Goal: Communication & Community: Answer question/provide support

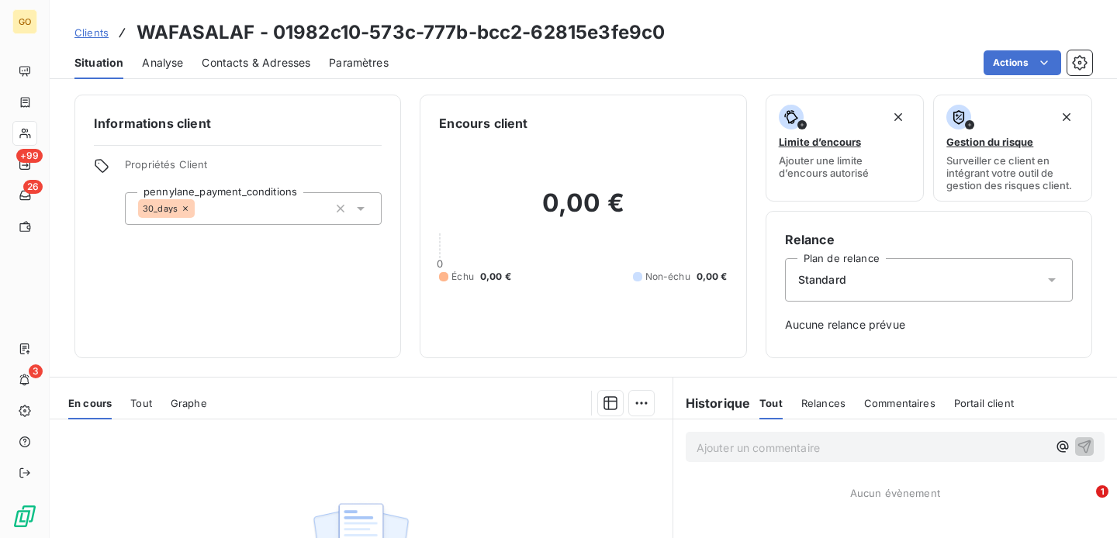
scroll to position [227, 0]
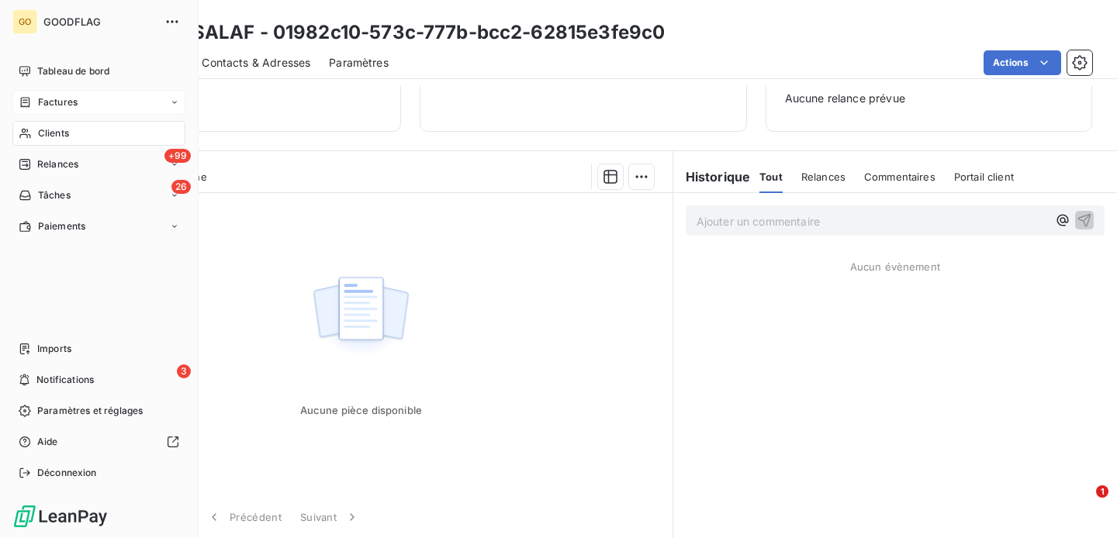
click at [61, 108] on span "Factures" at bounding box center [58, 102] width 40 height 14
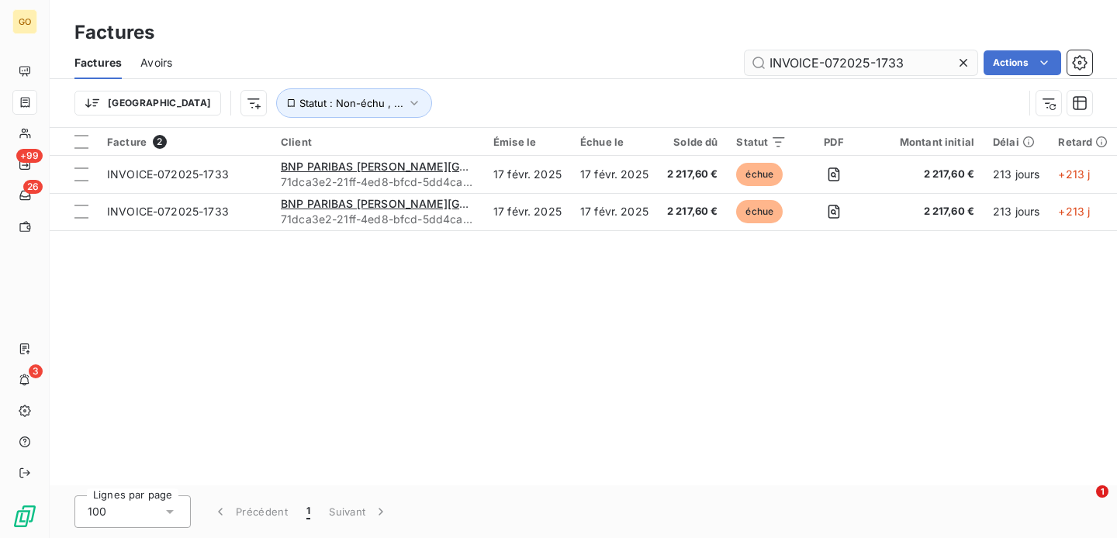
click at [905, 57] on input "INVOICE-072025-1733" at bounding box center [861, 62] width 233 height 25
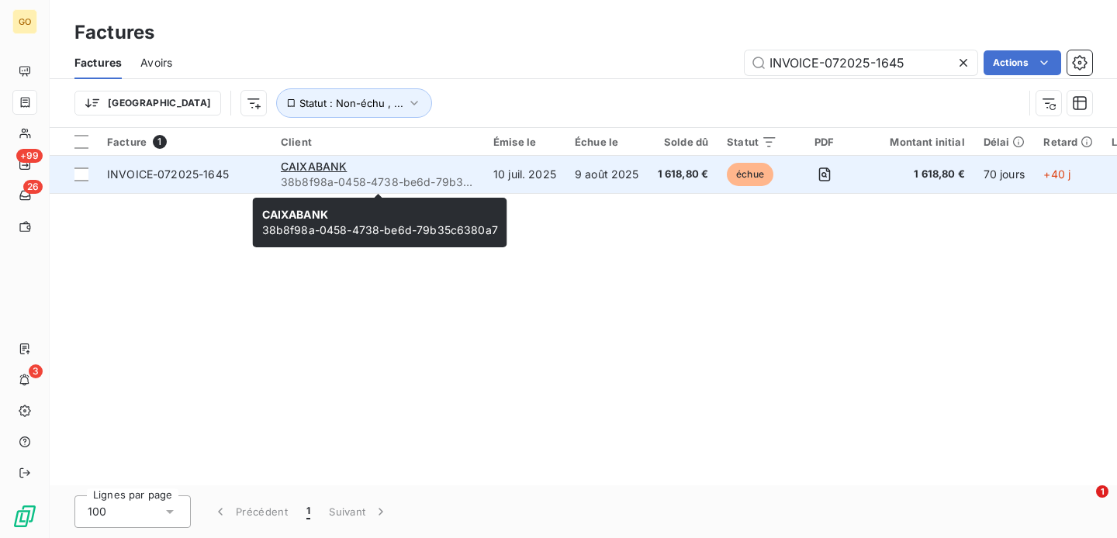
type input "INVOICE-072025-1645"
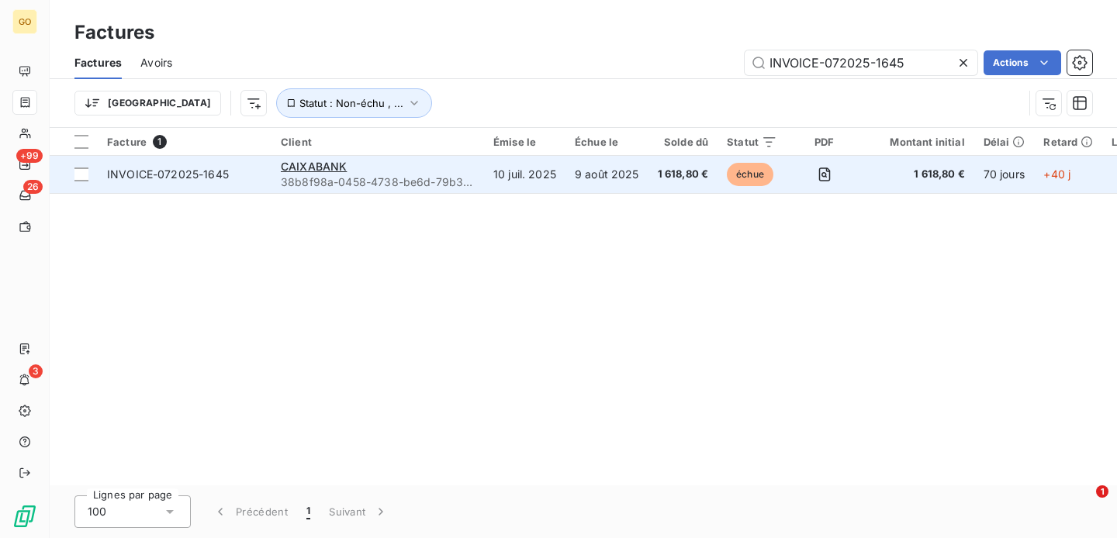
click at [369, 182] on span "38b8f98a-0458-4738-be6d-79b35c6380a7" at bounding box center [378, 183] width 194 height 16
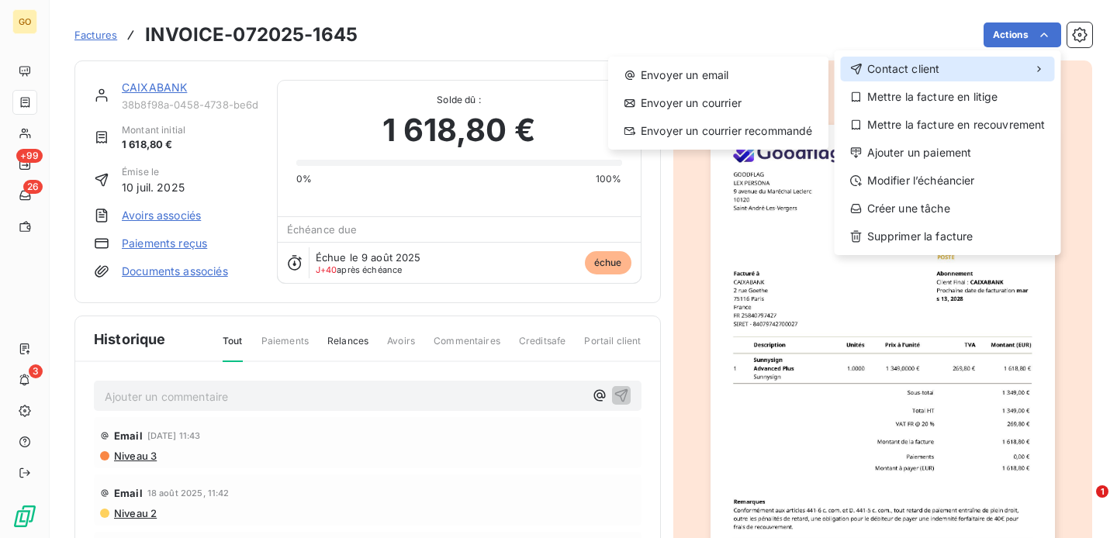
click at [943, 69] on div "Contact client" at bounding box center [948, 69] width 214 height 25
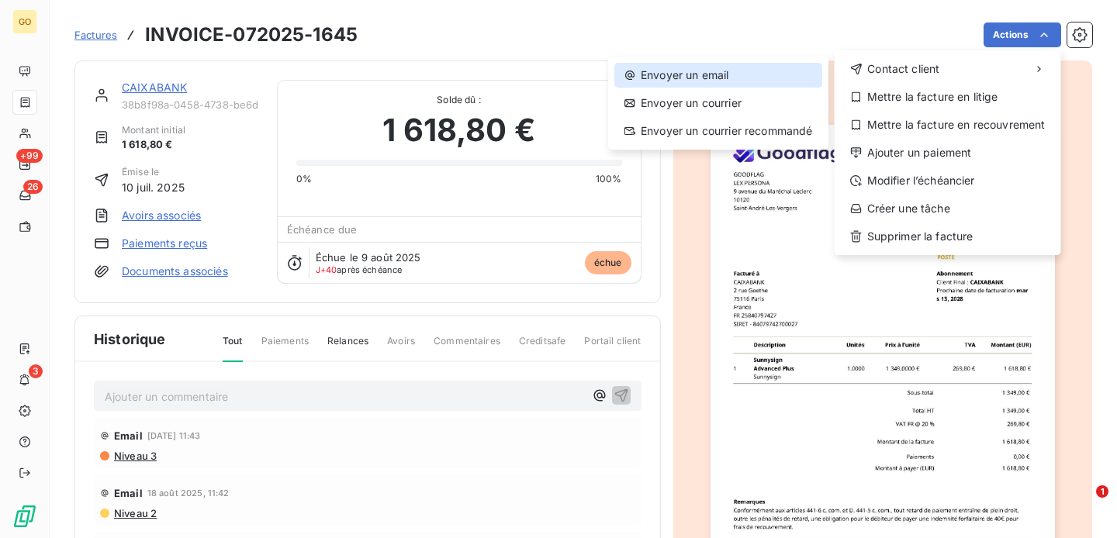
click at [780, 74] on div "Envoyer un email" at bounding box center [718, 75] width 208 height 25
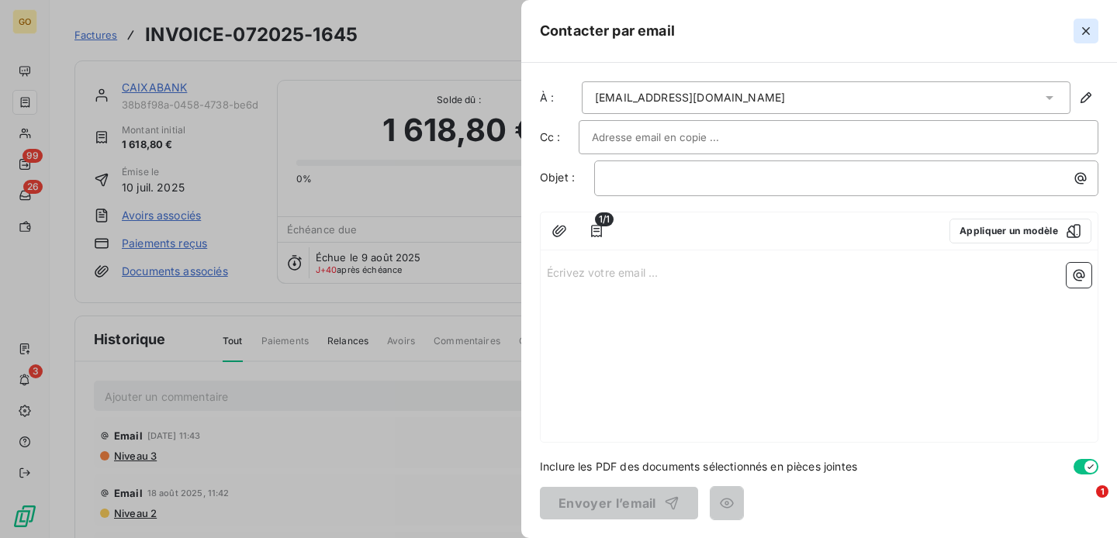
click at [1088, 30] on icon "button" at bounding box center [1086, 31] width 16 height 16
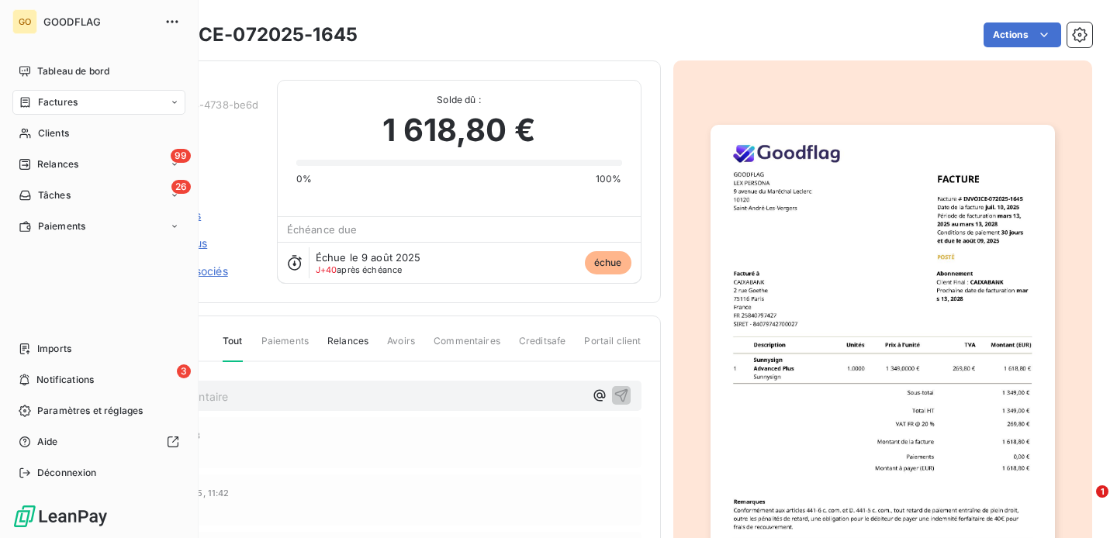
click at [61, 107] on span "Factures" at bounding box center [58, 102] width 40 height 14
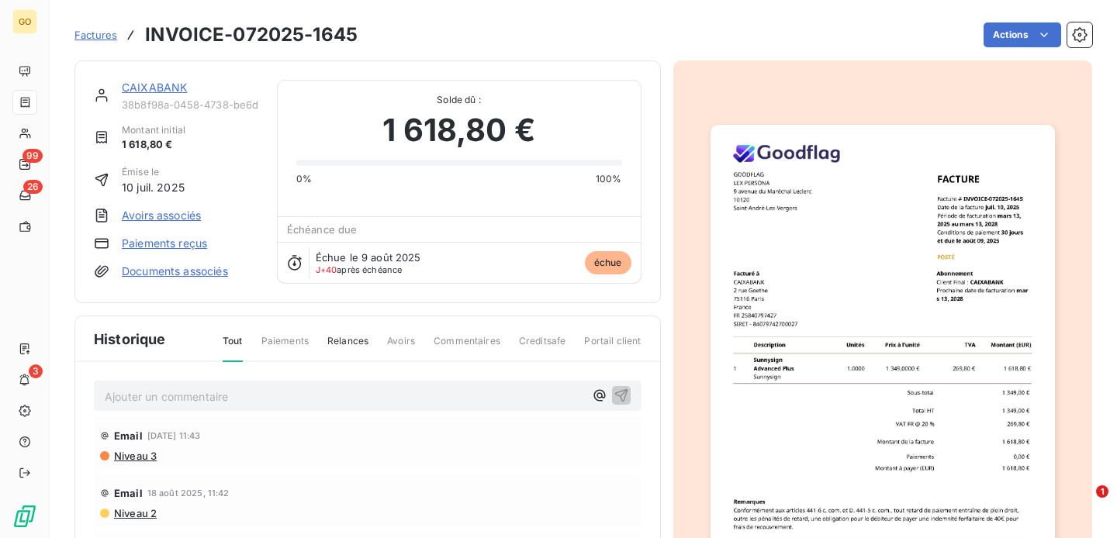
click at [111, 34] on span "Factures" at bounding box center [95, 35] width 43 height 12
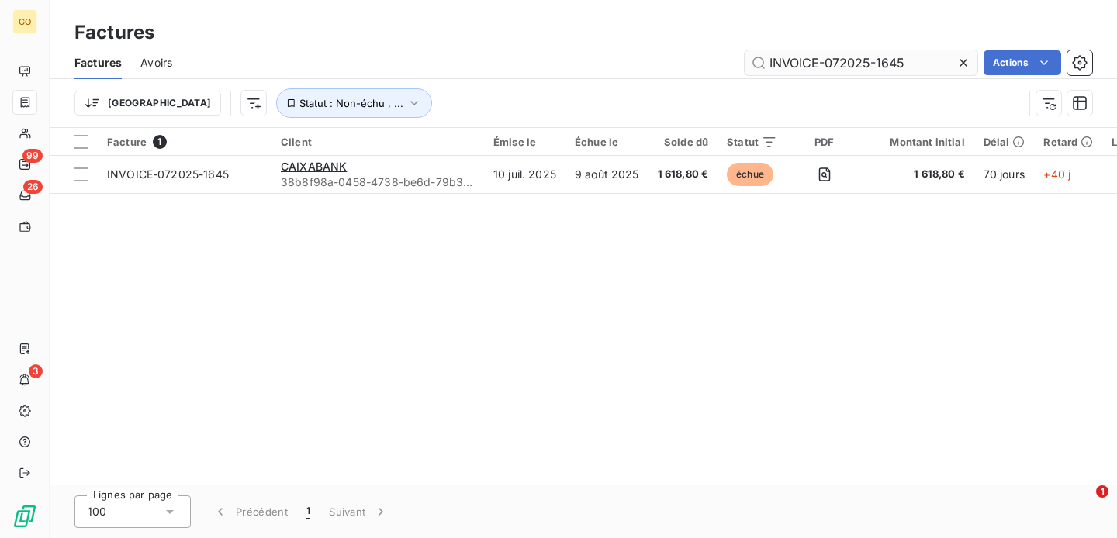
click at [843, 59] on input "INVOICE-072025-1645" at bounding box center [861, 62] width 233 height 25
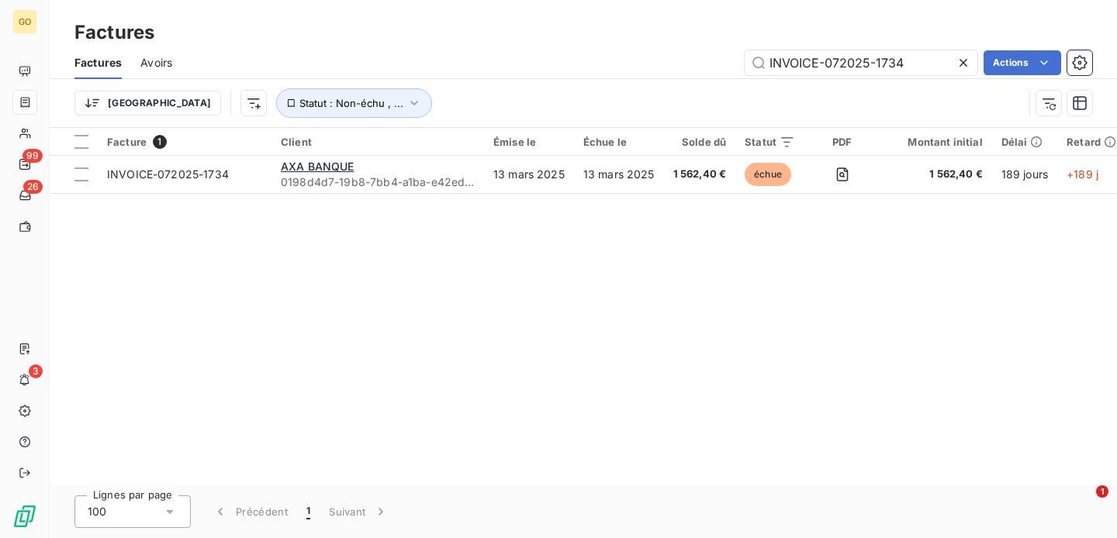
type input "INVOICE-072025-1734"
click at [825, 54] on input "INVOICE-072025-1734" at bounding box center [861, 62] width 233 height 25
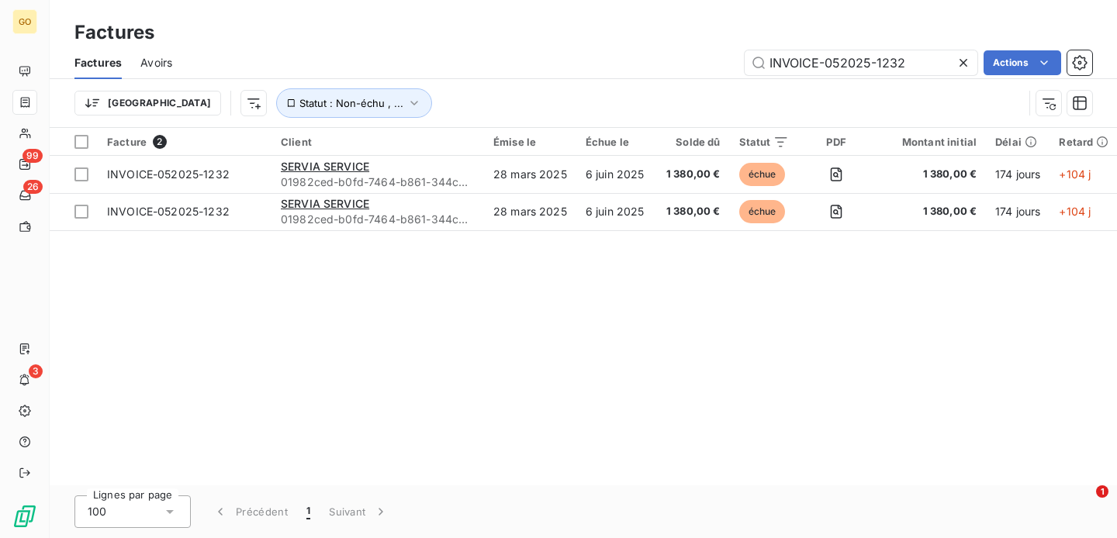
type input "INVOICE-052025-1232"
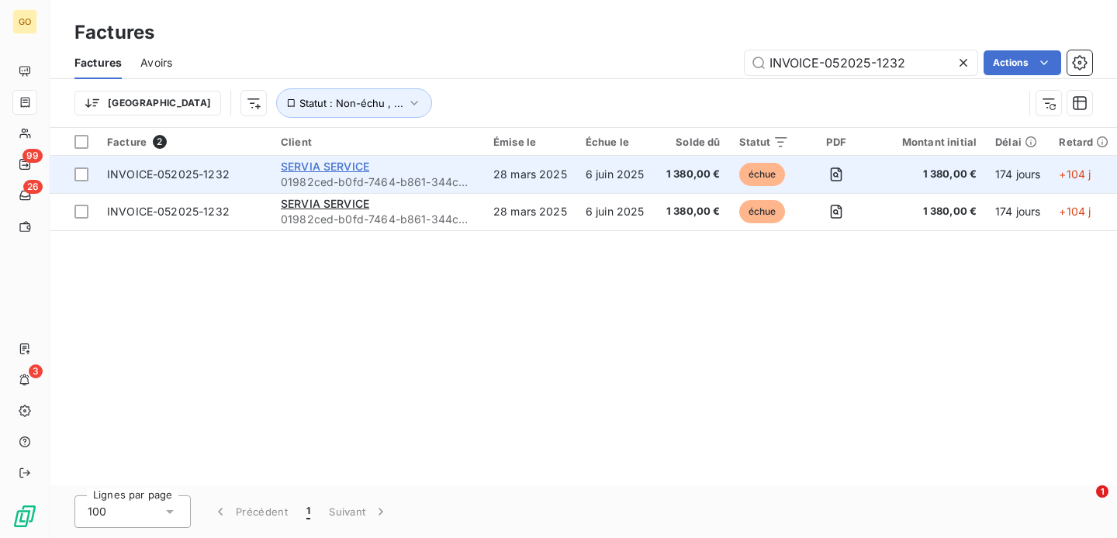
click at [322, 168] on span "SERVIA SERVICE" at bounding box center [325, 166] width 88 height 13
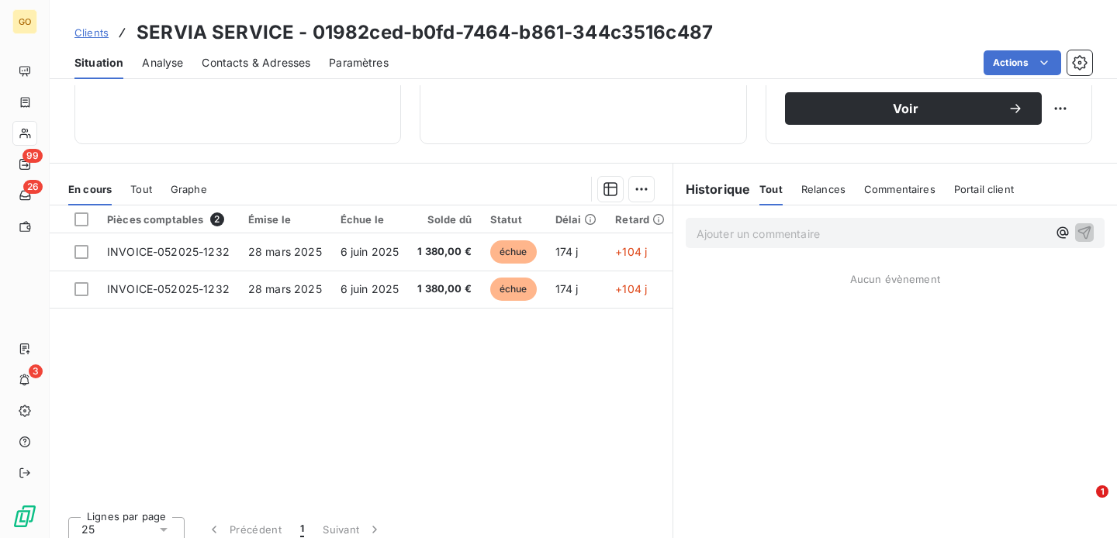
scroll to position [269, 0]
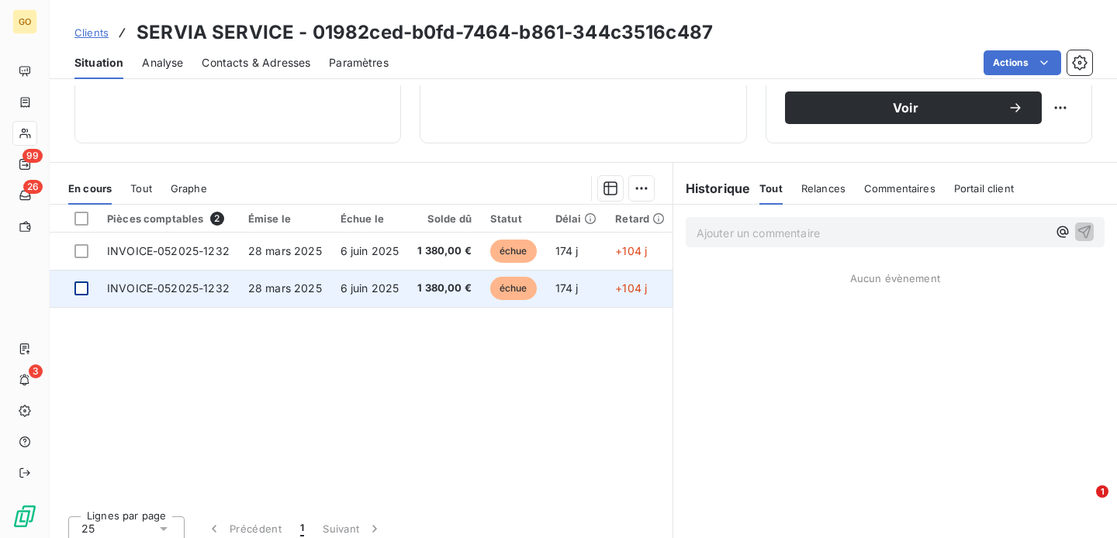
click at [85, 289] on div at bounding box center [81, 289] width 14 height 14
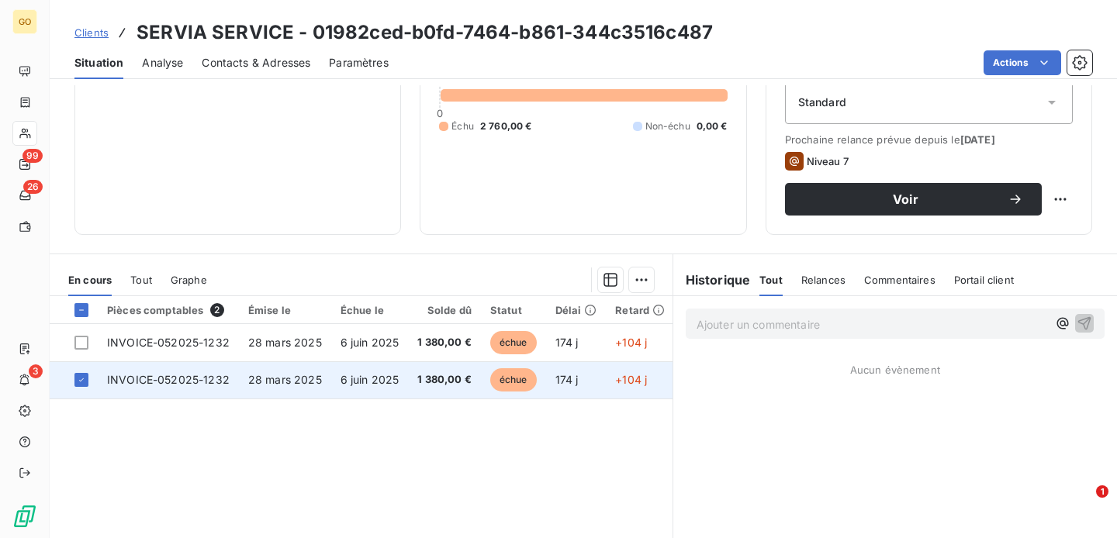
scroll to position [0, 0]
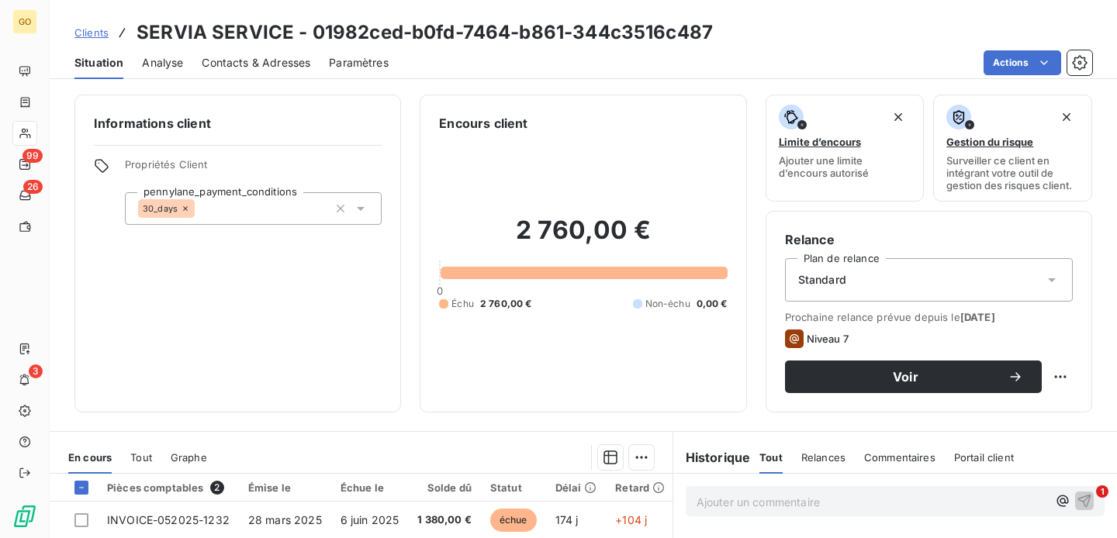
click at [1043, 64] on html "GO 99 26 3 Clients SERVIA SERVICE - 01982ced-b0fd-7464-b861-344c3516c487 Situat…" at bounding box center [558, 269] width 1117 height 538
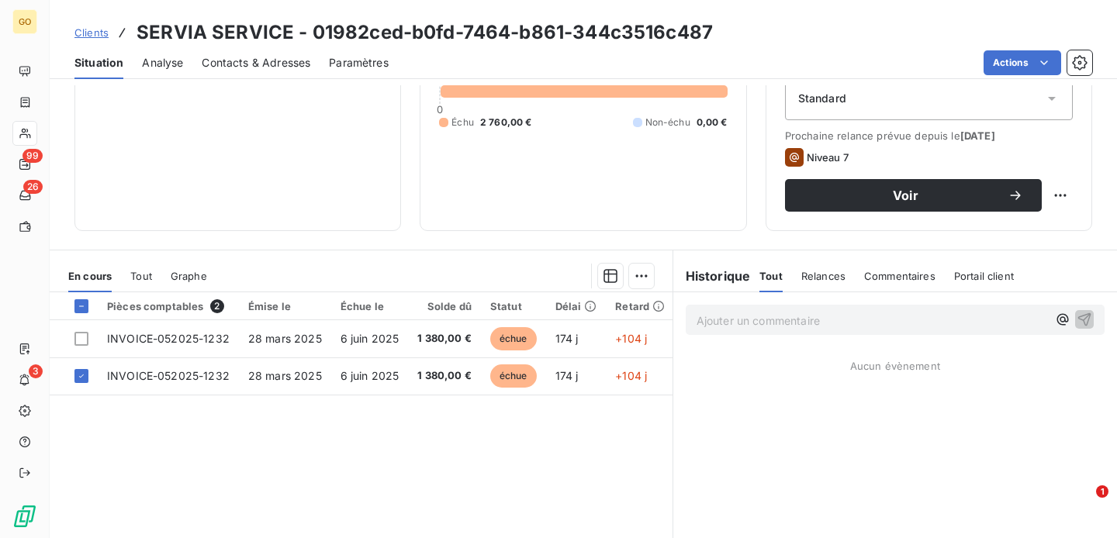
scroll to position [186, 0]
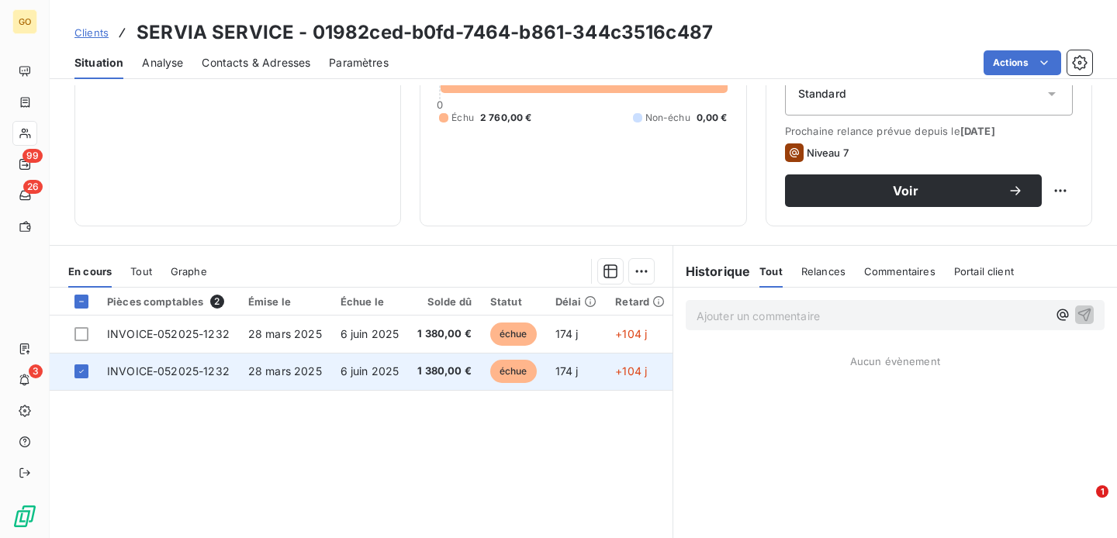
click at [175, 375] on span "INVOICE-052025-1232" at bounding box center [168, 371] width 123 height 13
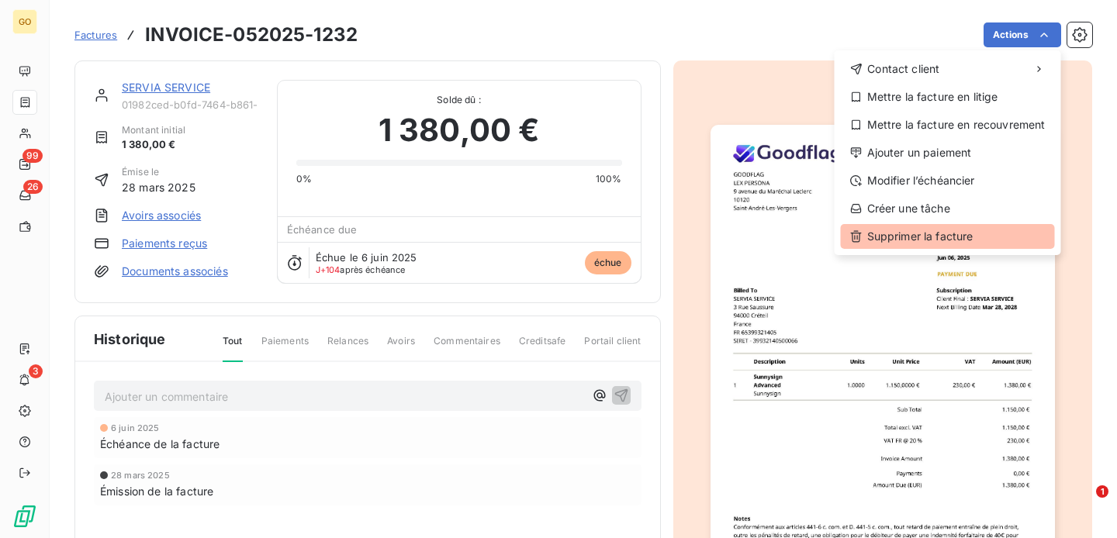
click at [964, 239] on div "Supprimer la facture" at bounding box center [948, 236] width 214 height 25
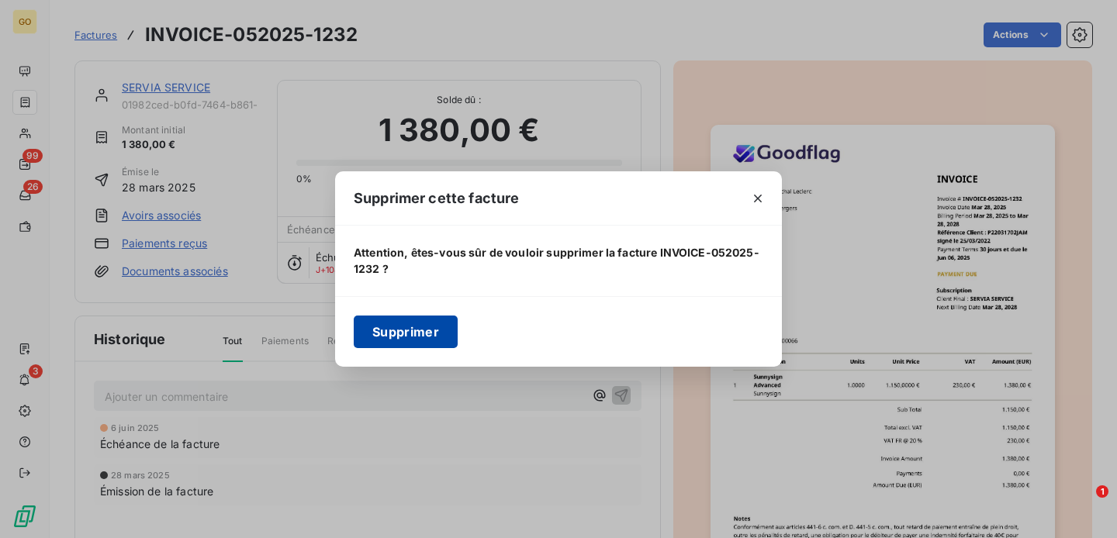
click at [432, 331] on button "Supprimer" at bounding box center [406, 332] width 104 height 33
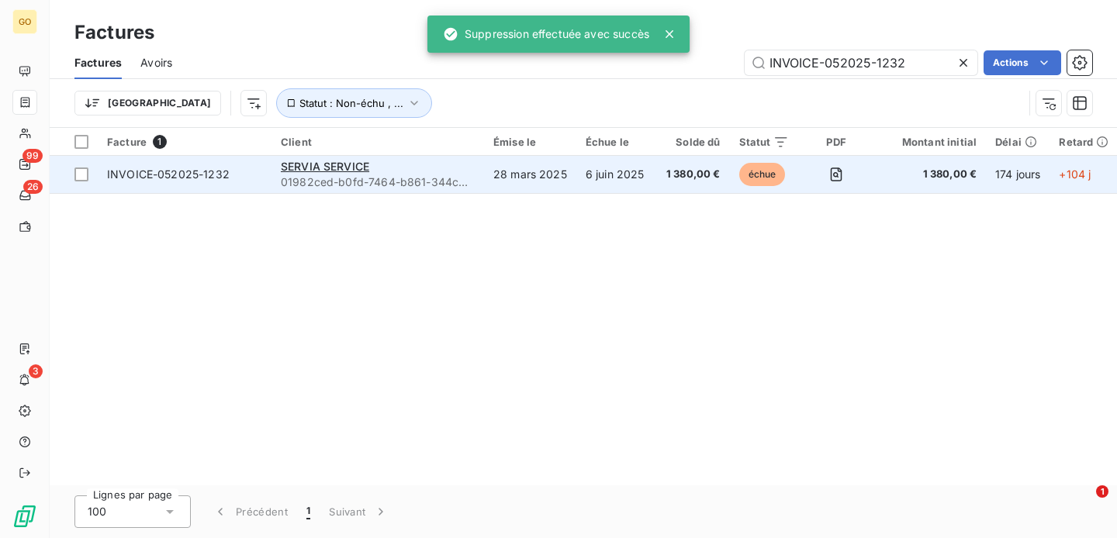
click at [214, 176] on span "INVOICE-052025-1232" at bounding box center [168, 174] width 123 height 13
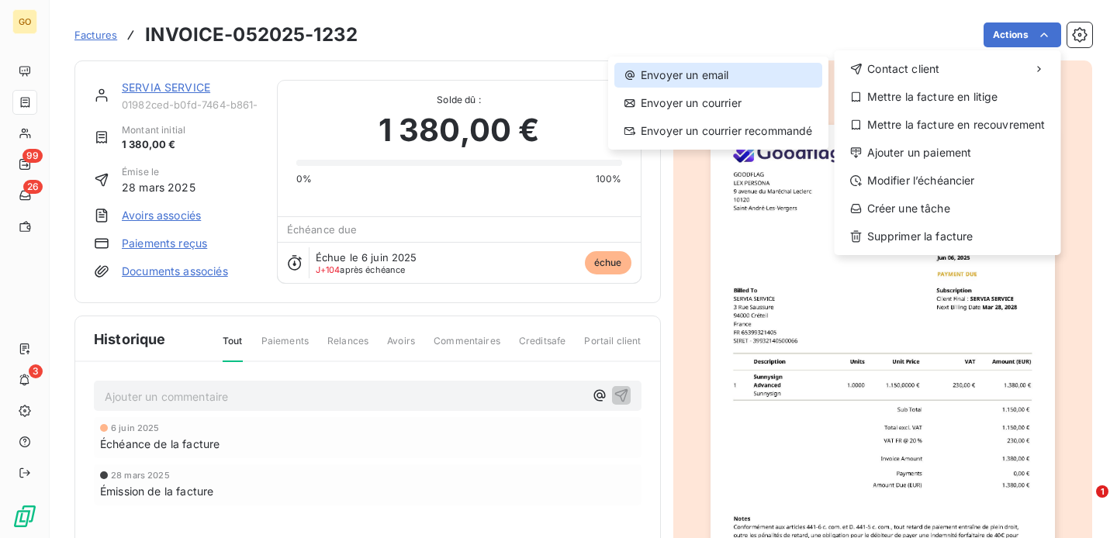
click at [747, 85] on div "Envoyer un email" at bounding box center [718, 75] width 208 height 25
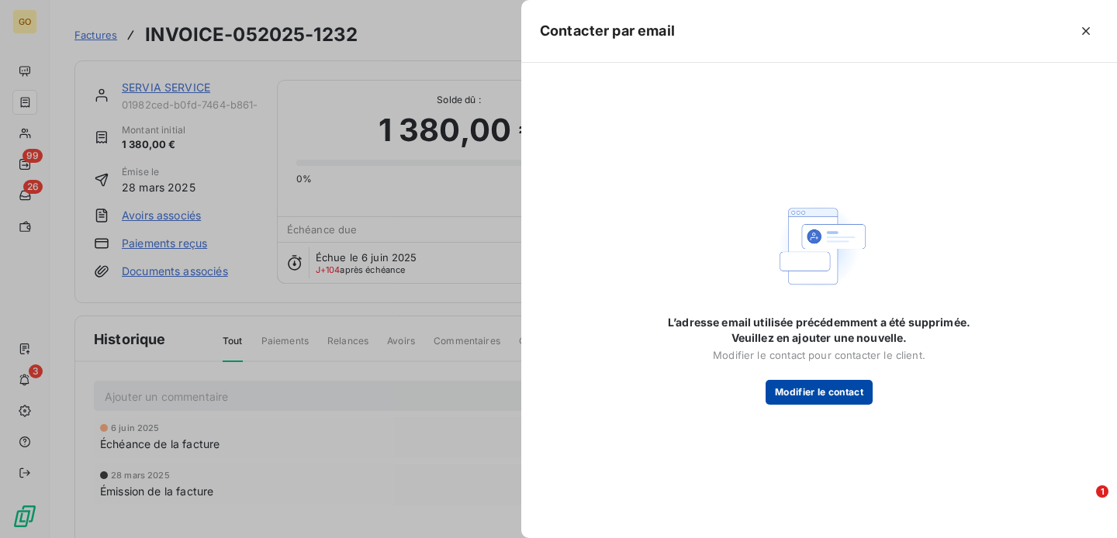
click at [828, 391] on button "Modifier le contact" at bounding box center [819, 392] width 107 height 25
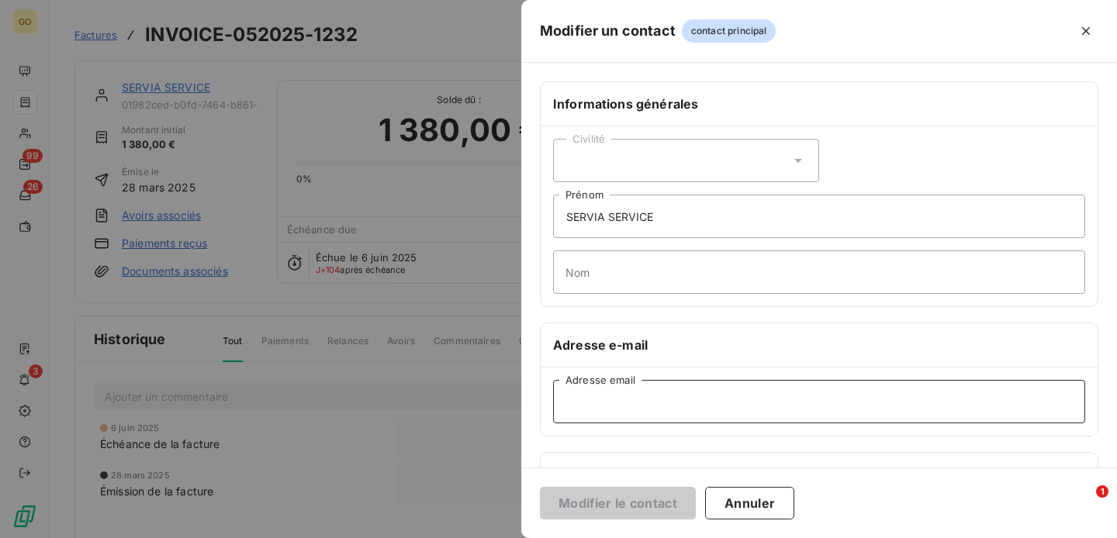
click at [618, 391] on input "Adresse email" at bounding box center [819, 401] width 532 height 43
paste input "comptable@servia-service.fr"
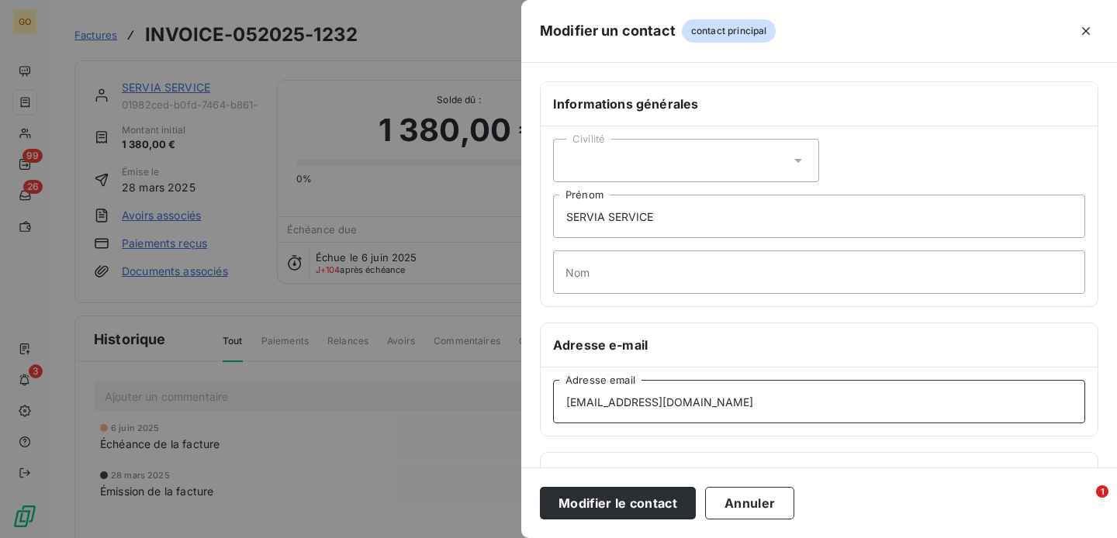
type input "comptable@servia-service.fr"
click at [619, 218] on input "SERVIA SERVICE" at bounding box center [819, 216] width 532 height 43
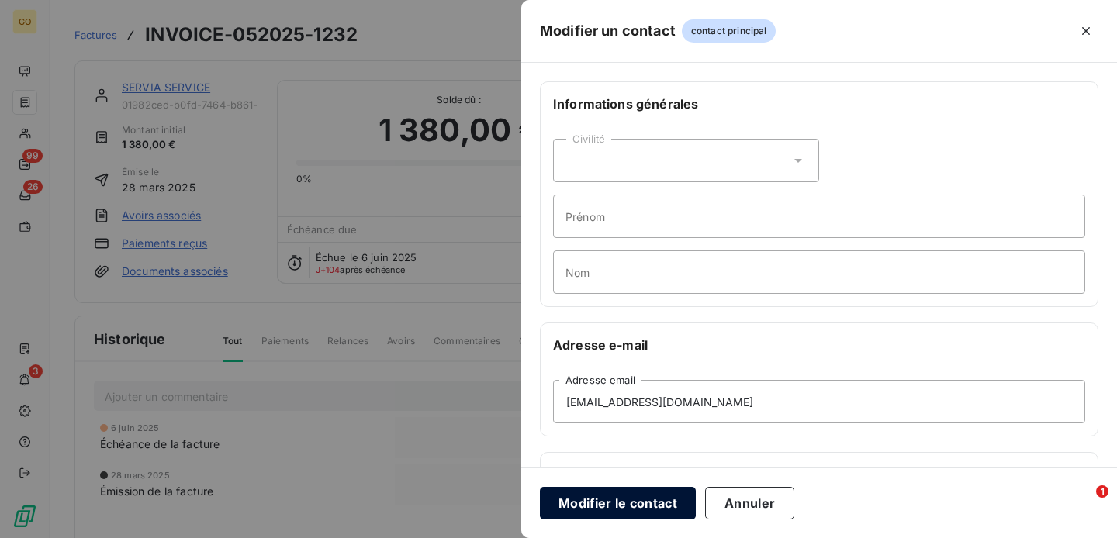
click at [642, 504] on button "Modifier le contact" at bounding box center [618, 503] width 156 height 33
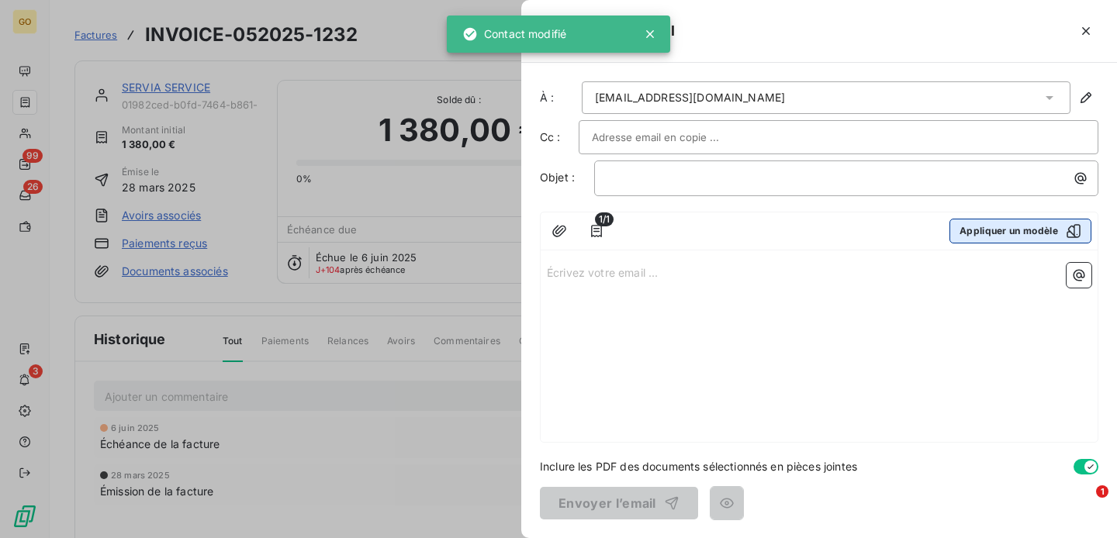
click at [1069, 240] on button "Appliquer un modèle" at bounding box center [1021, 231] width 142 height 25
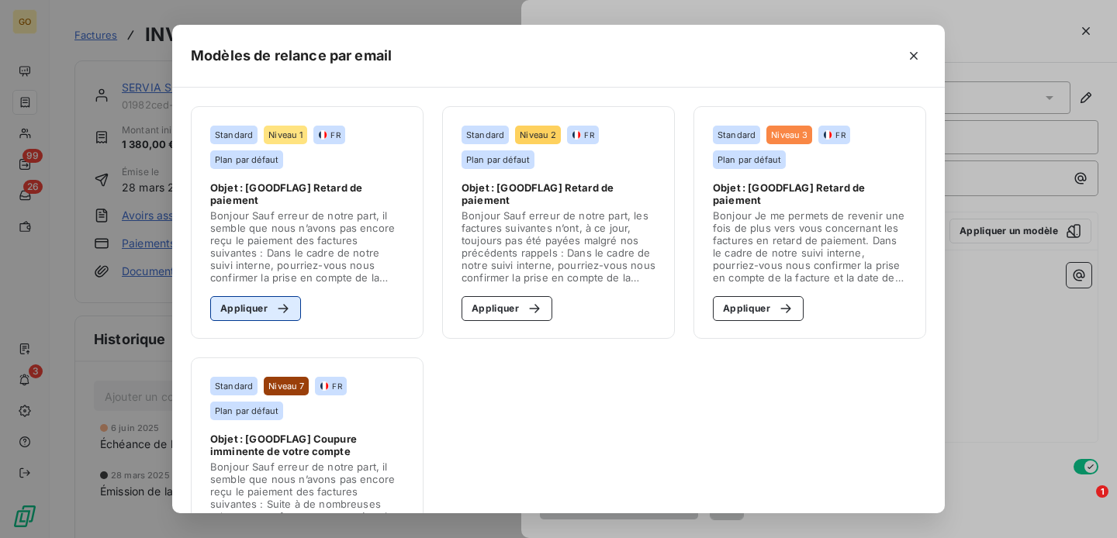
click at [268, 310] on div "button" at bounding box center [279, 309] width 23 height 16
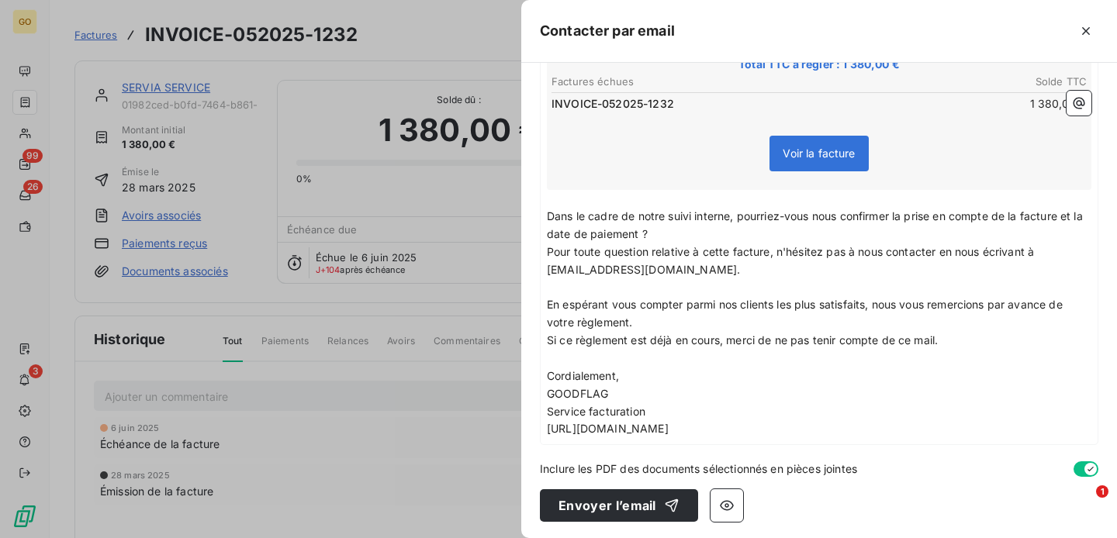
scroll to position [297, 0]
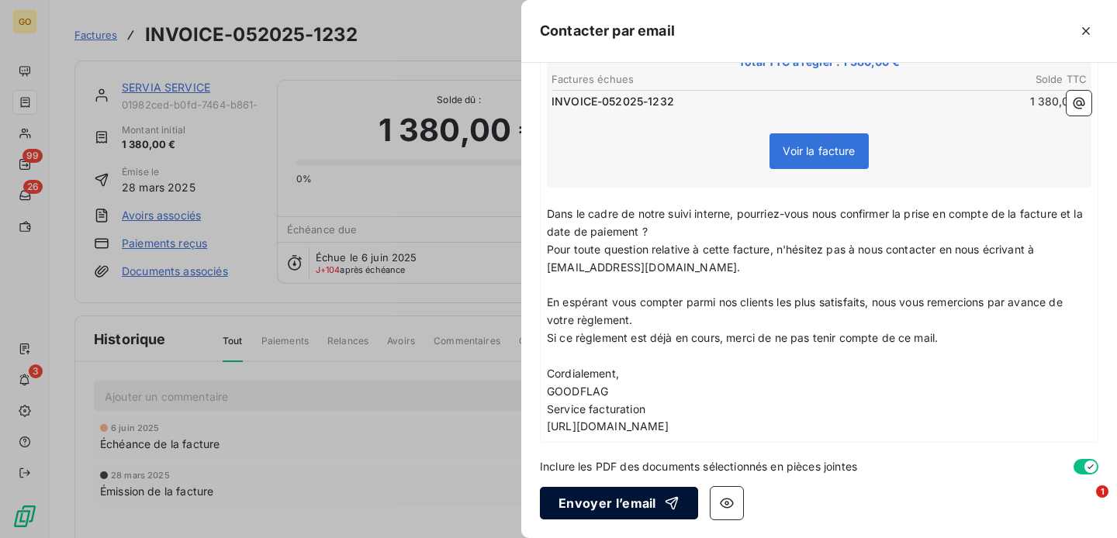
click at [625, 500] on button "Envoyer l’email" at bounding box center [619, 503] width 158 height 33
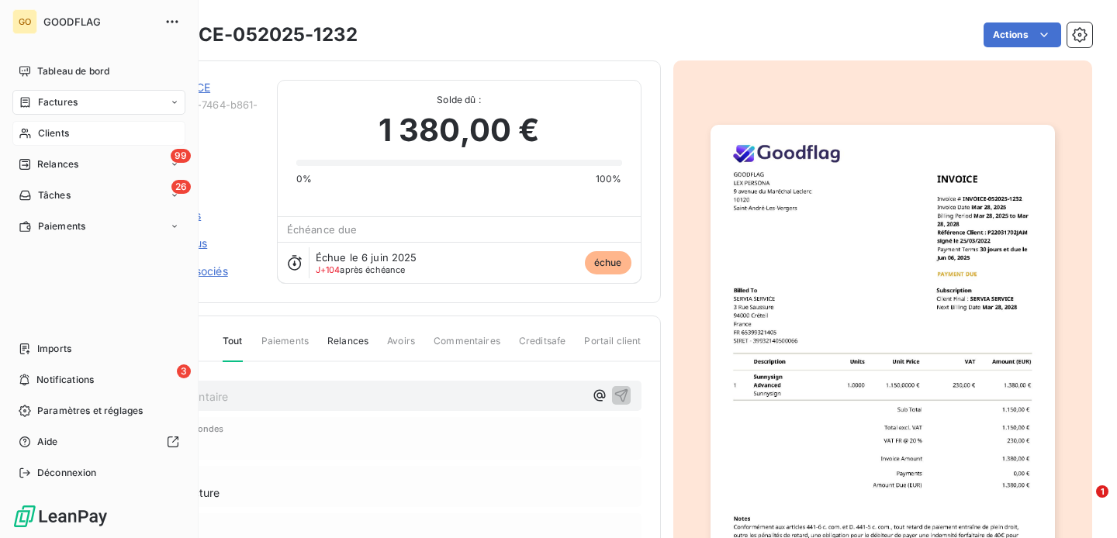
click at [57, 131] on span "Clients" at bounding box center [53, 133] width 31 height 14
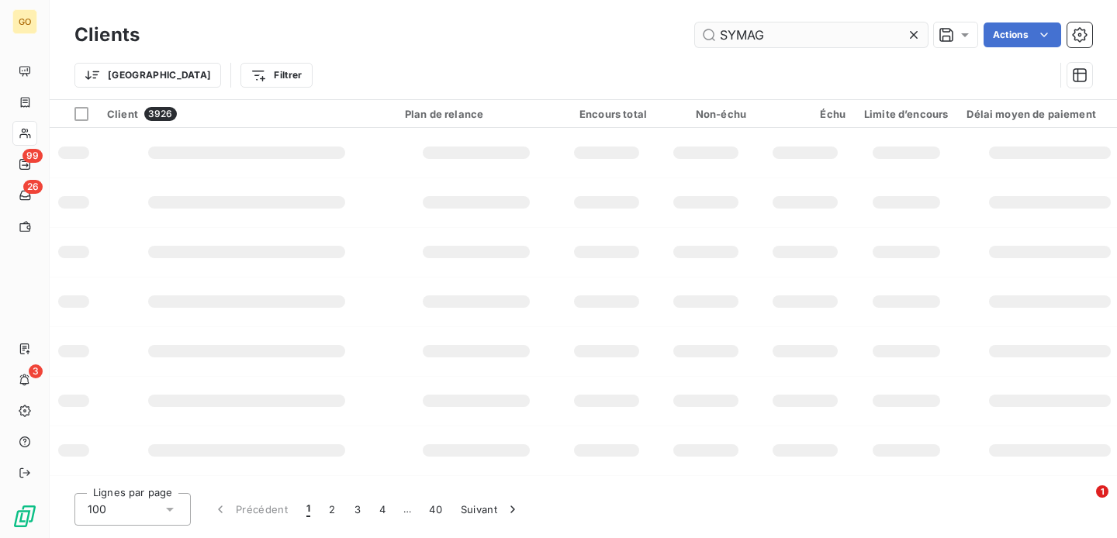
type input "SYMAG"
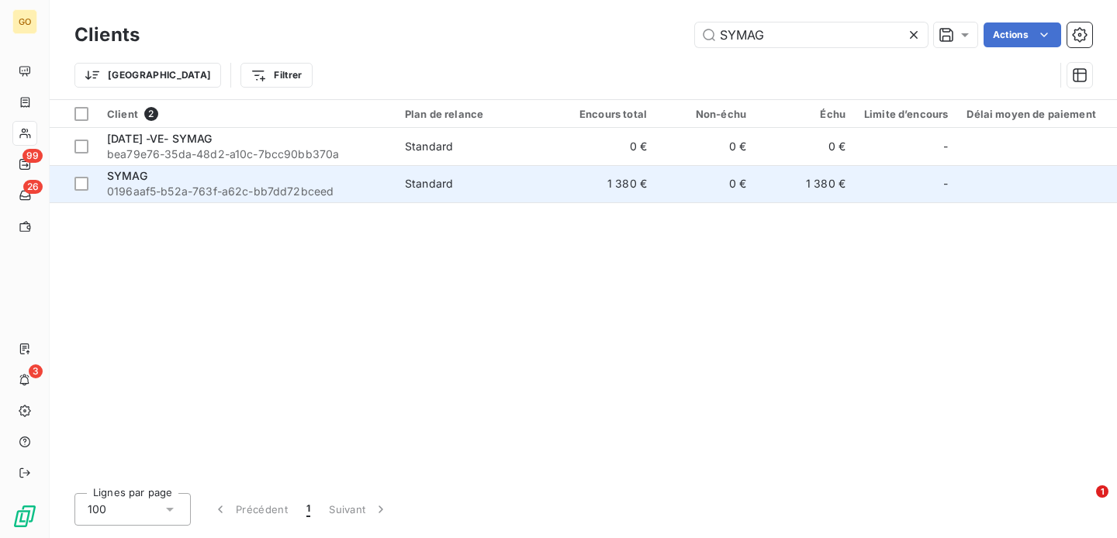
click at [129, 177] on span "SYMAG" at bounding box center [127, 175] width 40 height 13
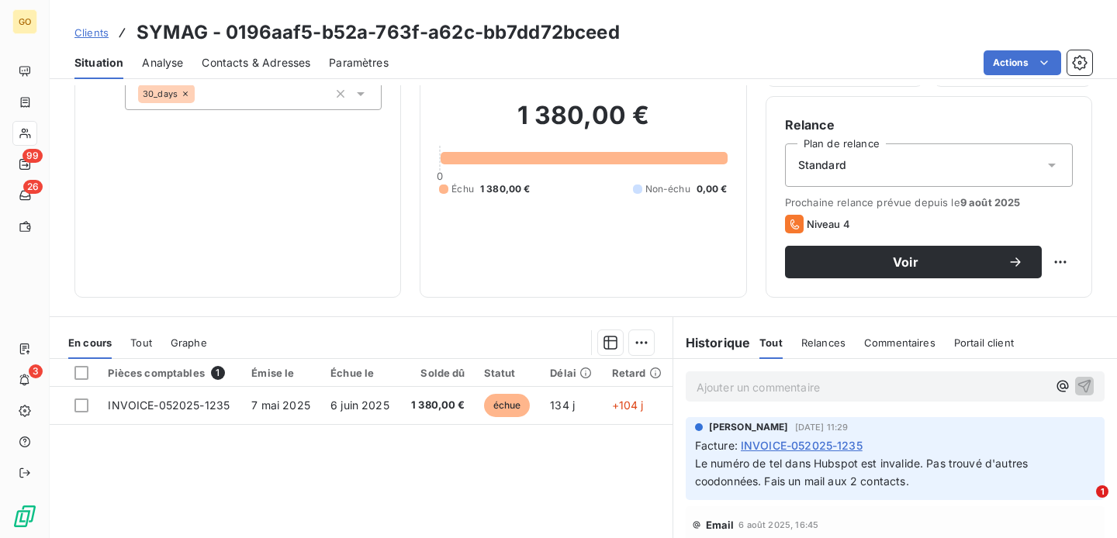
scroll to position [122, 0]
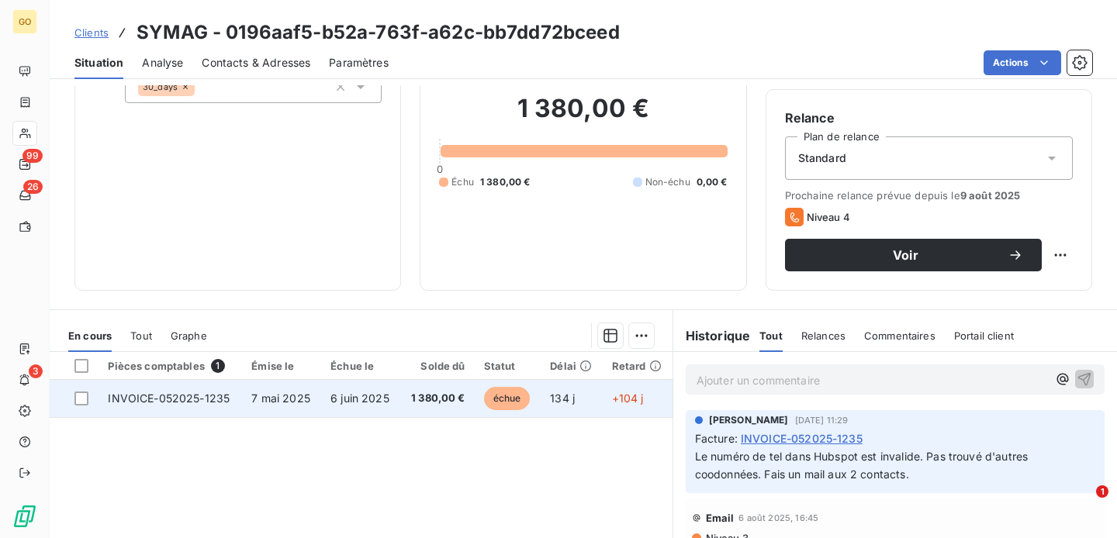
click at [200, 393] on span "INVOICE-052025-1235" at bounding box center [169, 398] width 122 height 13
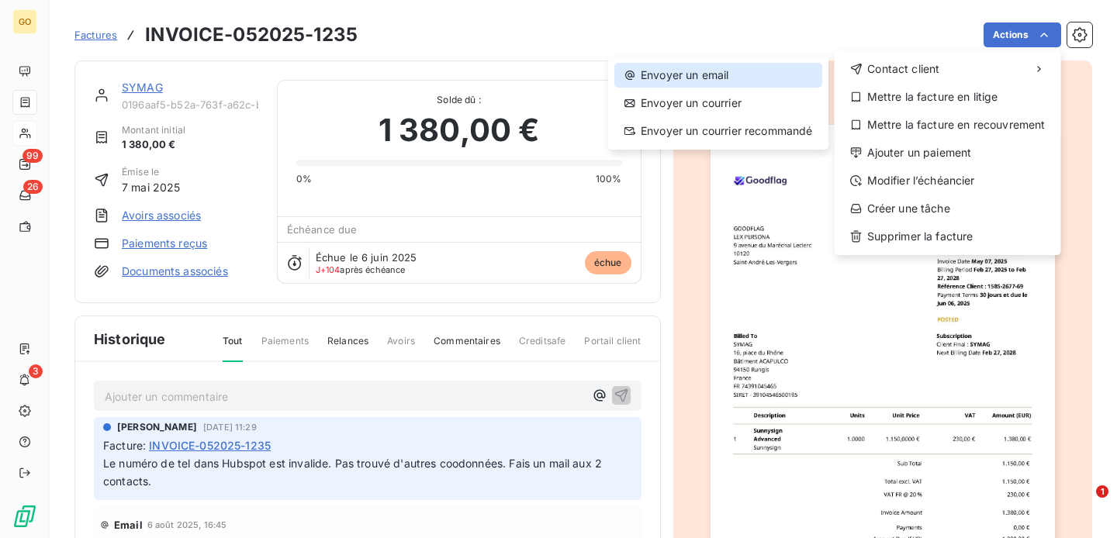
click at [690, 79] on div "Envoyer un email" at bounding box center [718, 75] width 208 height 25
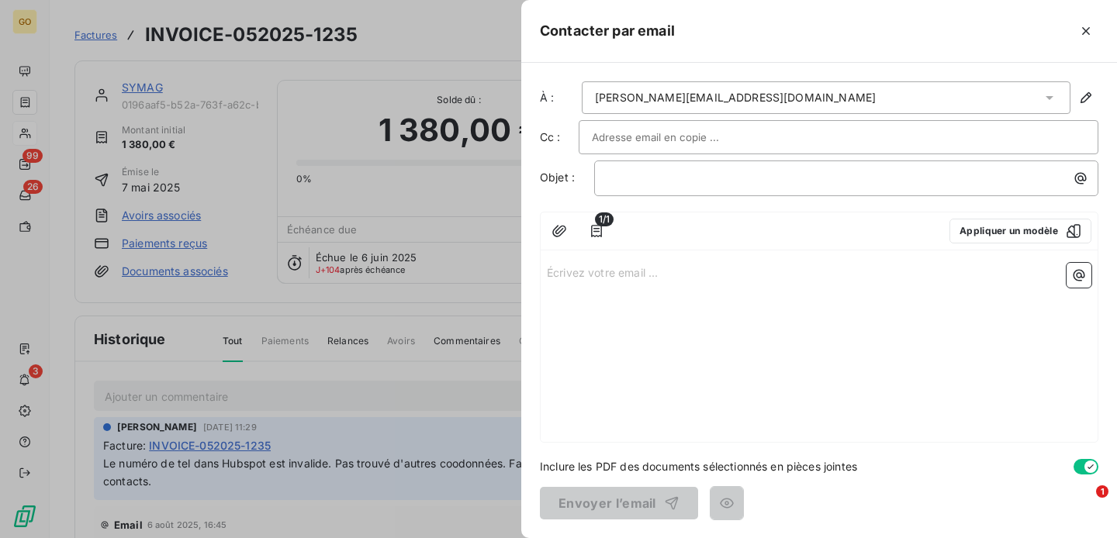
click at [663, 143] on input "text" at bounding box center [675, 137] width 167 height 23
paste input "pascal.cuvilliez@symag.com"
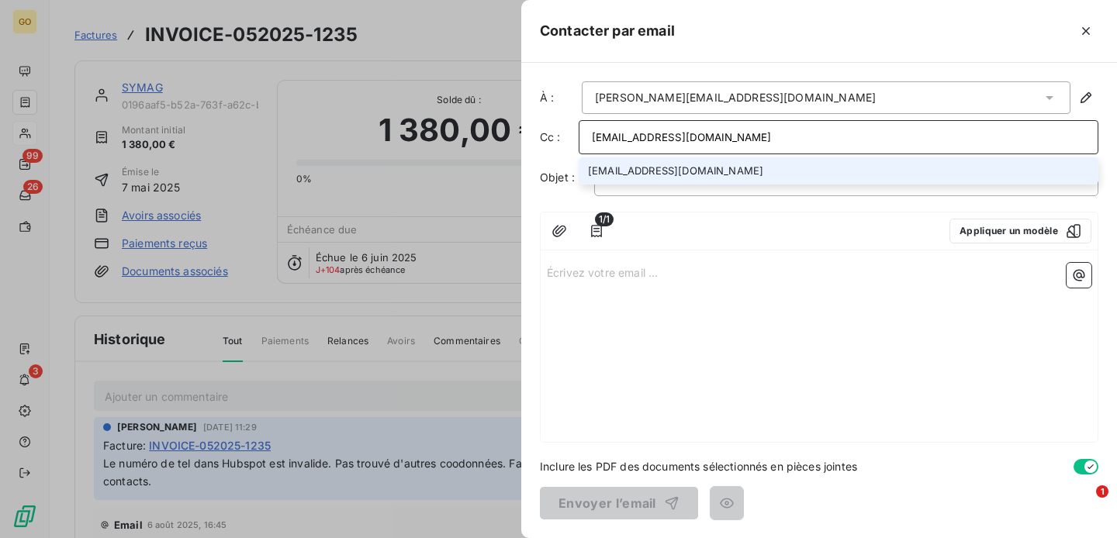
type input "pascal.cuvilliez@symag.com"
click at [809, 173] on li "pascal.cuvilliez@symag.com" at bounding box center [839, 170] width 520 height 27
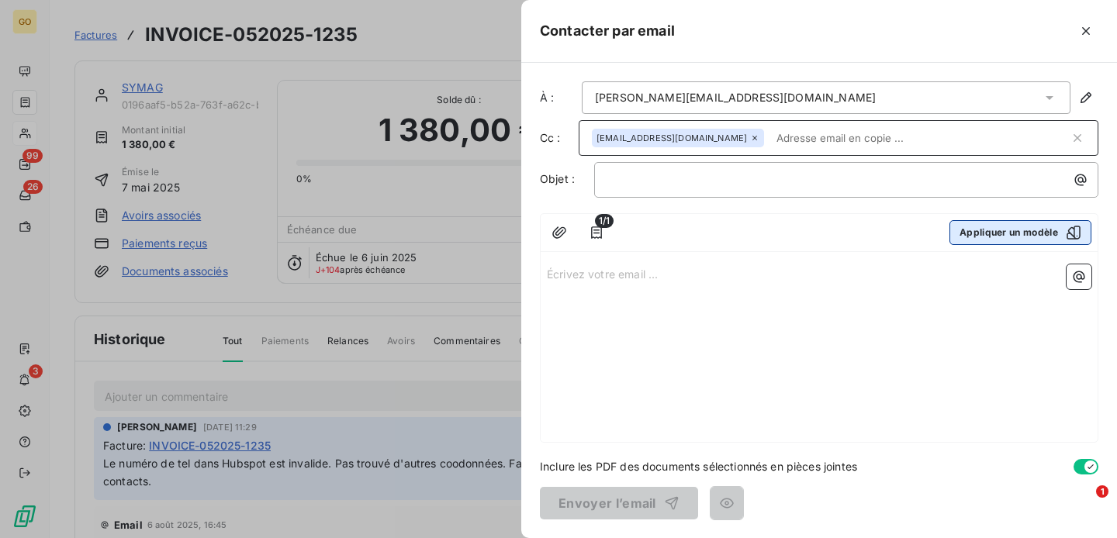
click at [1002, 234] on button "Appliquer un modèle" at bounding box center [1021, 232] width 142 height 25
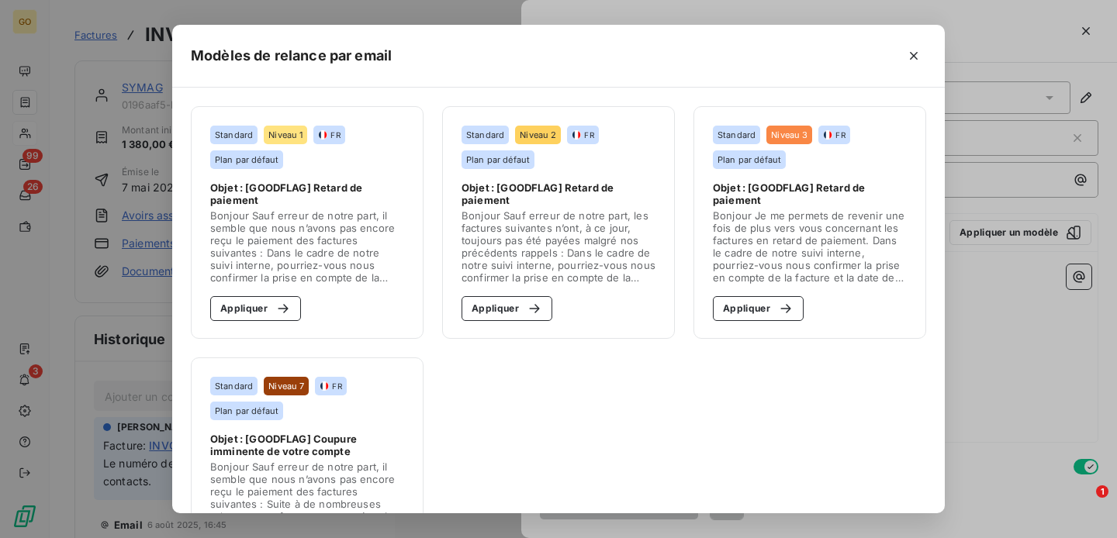
click at [791, 296] on section "Standard Niveau 3 FR Plan par défaut Objet : [GOODFLAG] Retard de paiement Bonj…" at bounding box center [810, 222] width 233 height 233
click at [764, 305] on button "Appliquer" at bounding box center [758, 308] width 91 height 25
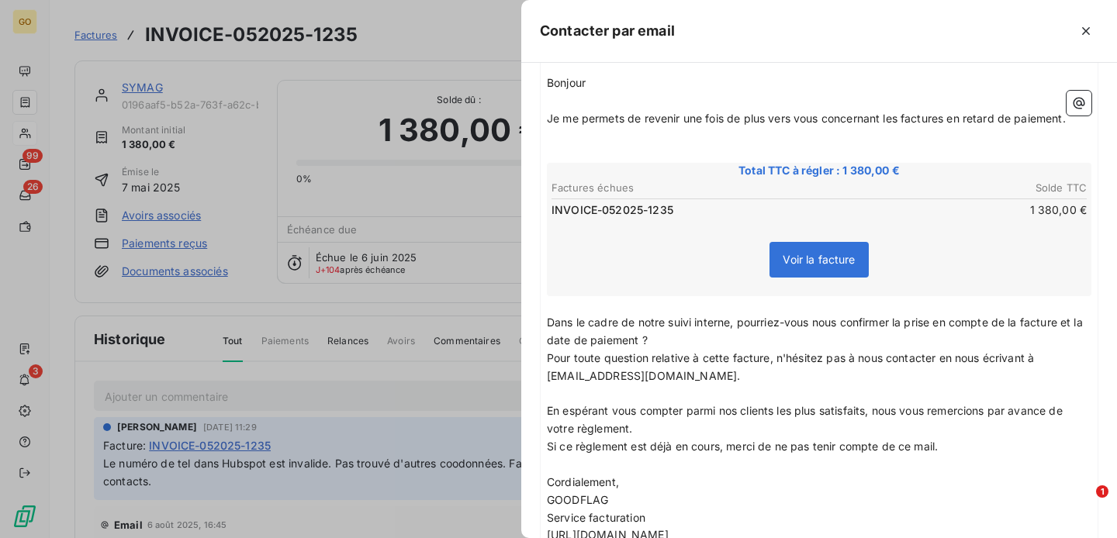
scroll to position [299, 0]
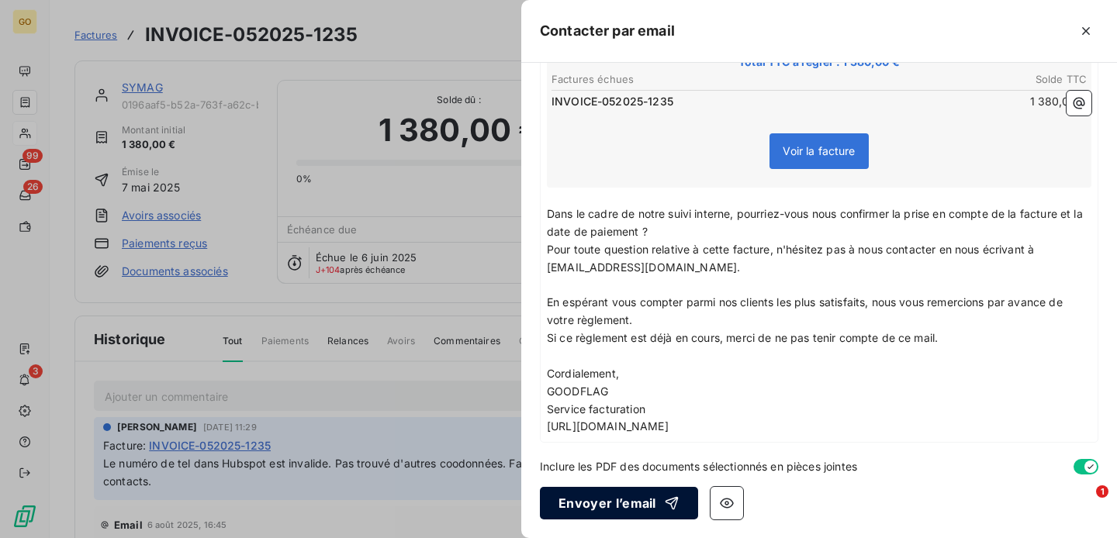
click at [642, 503] on button "Envoyer l’email" at bounding box center [619, 503] width 158 height 33
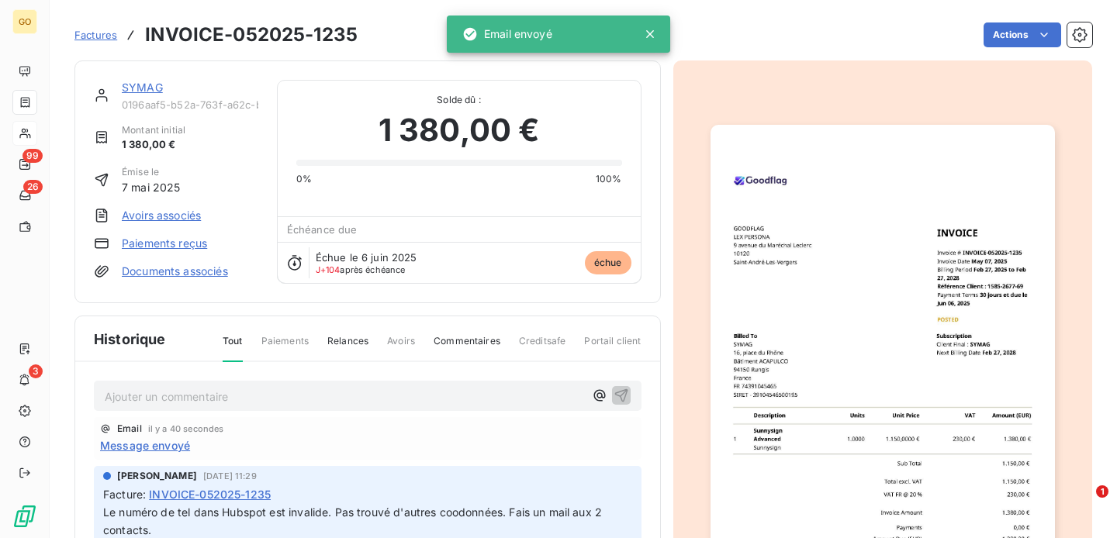
click at [92, 37] on span "Factures" at bounding box center [95, 35] width 43 height 12
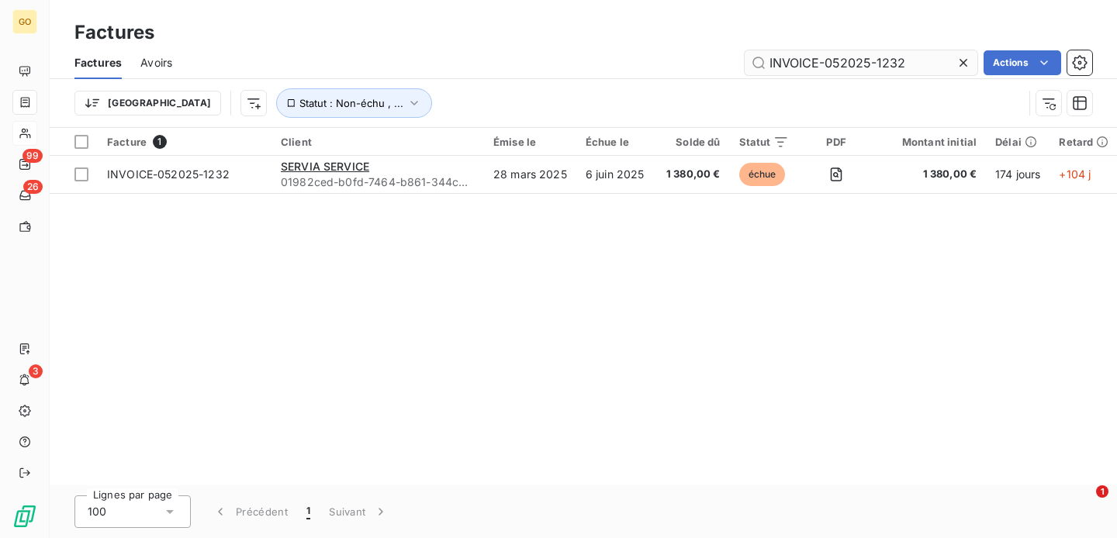
click at [882, 57] on input "INVOICE-052025-1232" at bounding box center [861, 62] width 233 height 25
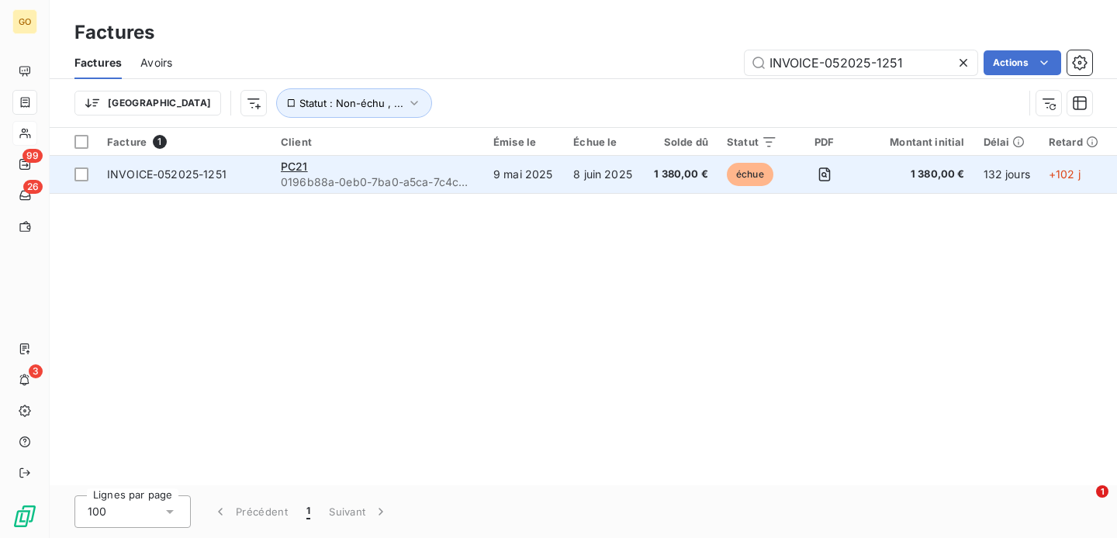
type input "INVOICE-052025-1251"
click at [215, 180] on span "INVOICE-052025-1251" at bounding box center [166, 174] width 119 height 13
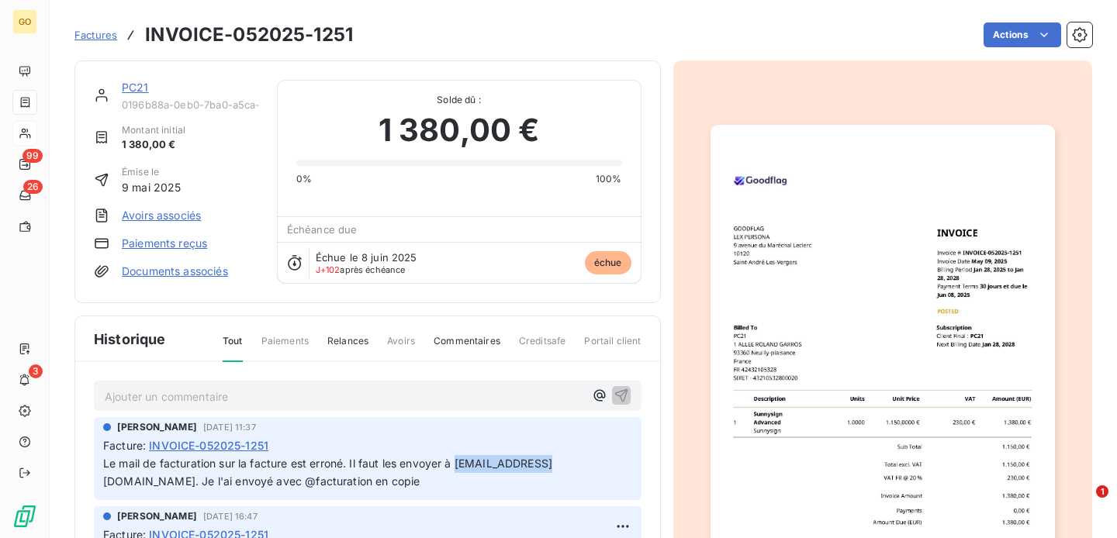
drag, startPoint x: 459, startPoint y: 462, endPoint x: 545, endPoint y: 459, distance: 86.1
click at [545, 459] on span "Le mail de facturation sur la facture est erroné. Il faut les envoyer à comptaf…" at bounding box center [327, 472] width 449 height 31
copy span "comptaf@pc21.fr"
click at [1030, 29] on html "GO 99 26 3 Factures INVOICE-052025-1251 Actions PC21 0196b88a-0eb0-7ba0-a5ca-7c…" at bounding box center [558, 269] width 1117 height 538
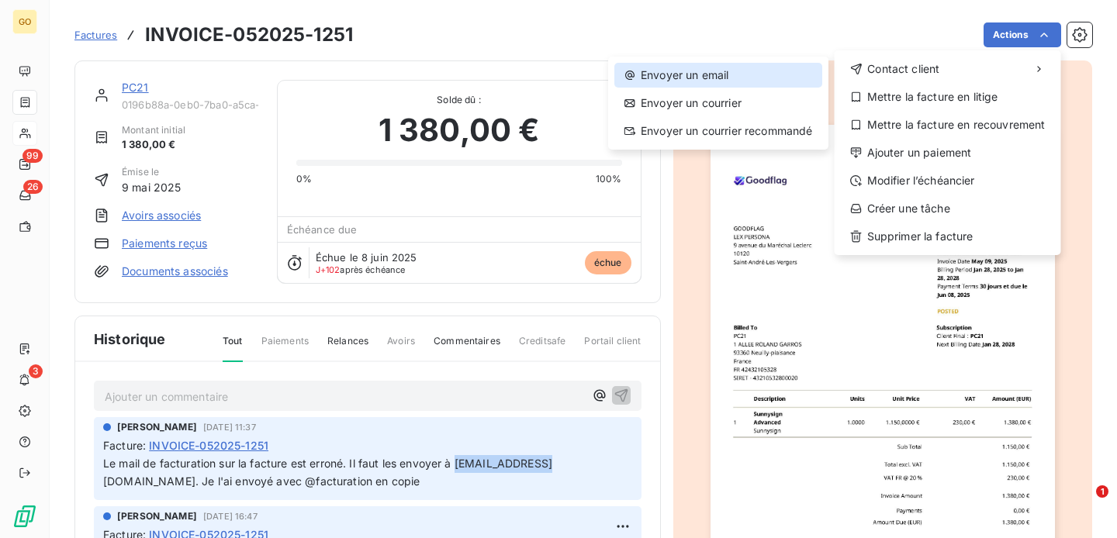
click at [753, 86] on div "Envoyer un email" at bounding box center [718, 75] width 208 height 25
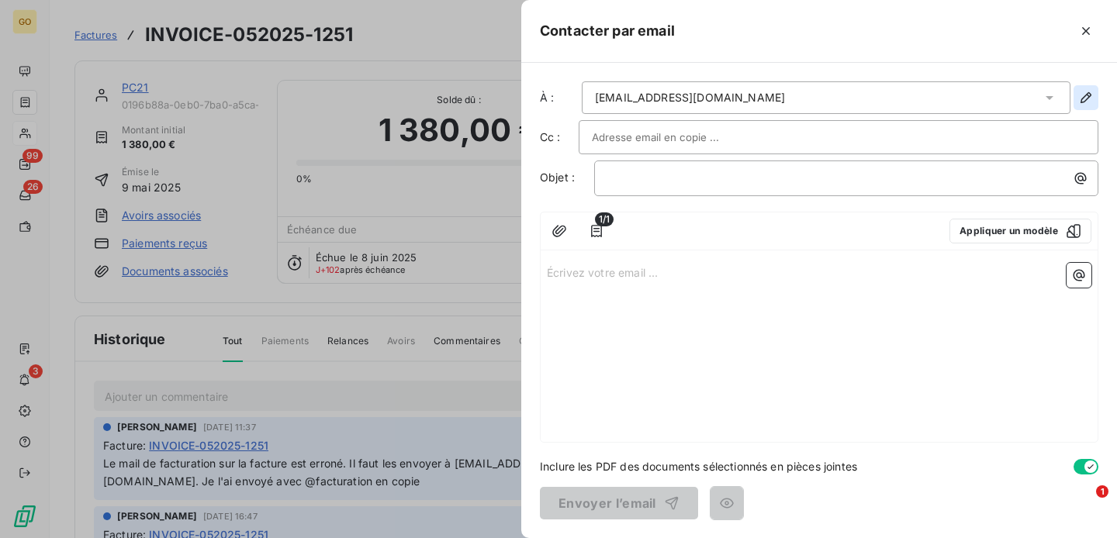
click at [1088, 98] on icon "button" at bounding box center [1086, 97] width 11 height 11
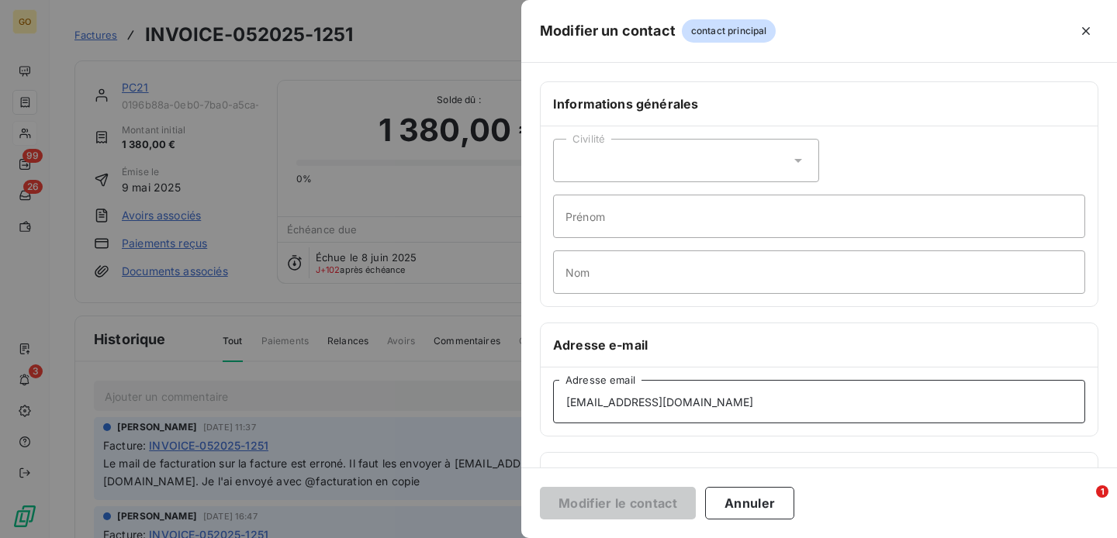
click at [612, 395] on input "ceo@pc21.fr" at bounding box center [819, 401] width 532 height 43
paste input "omptaf"
type input "comptaf@pc21.fr"
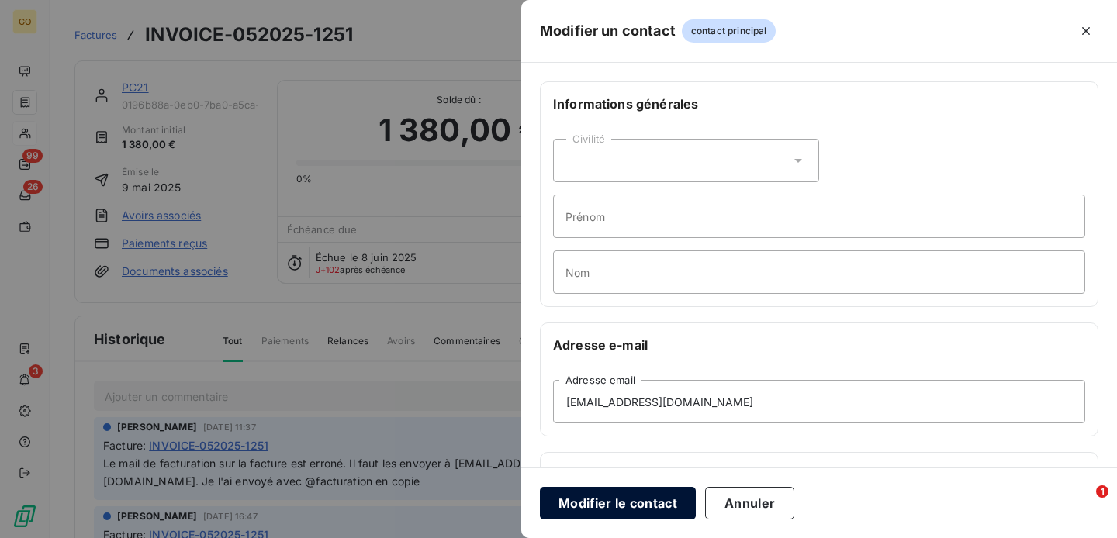
click at [643, 515] on button "Modifier le contact" at bounding box center [618, 503] width 156 height 33
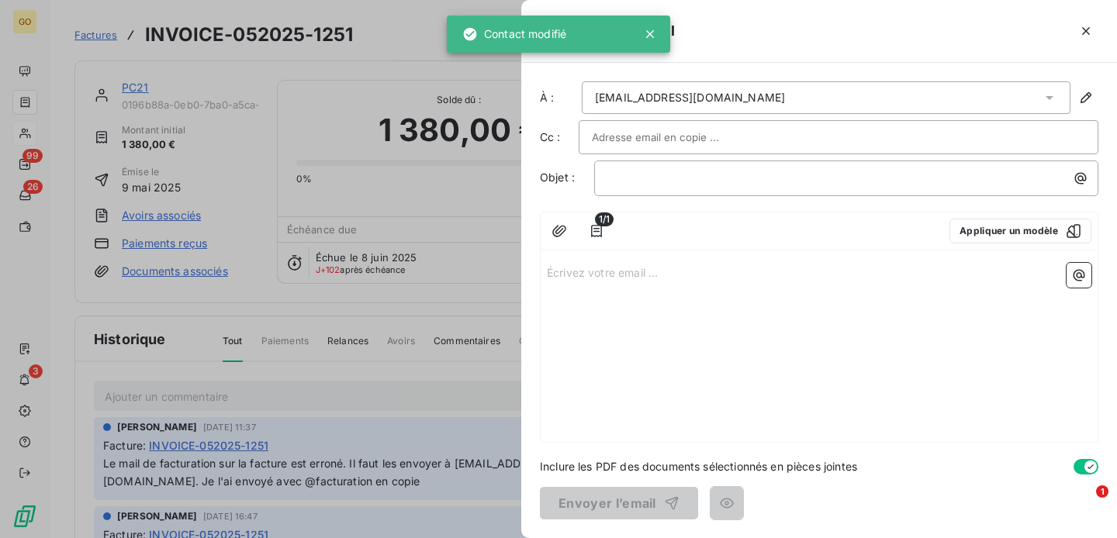
click at [639, 142] on input "text" at bounding box center [675, 137] width 167 height 23
paste input "ludovic@pc21.fr"
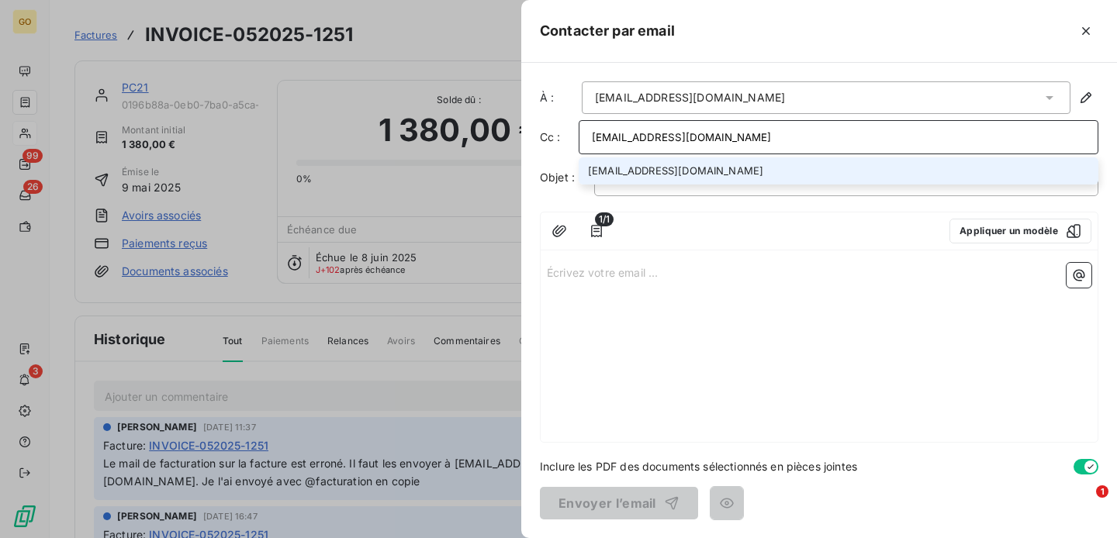
type input "ludovic@pc21.fr"
click at [641, 166] on li "ludovic@pc21.fr" at bounding box center [839, 170] width 520 height 27
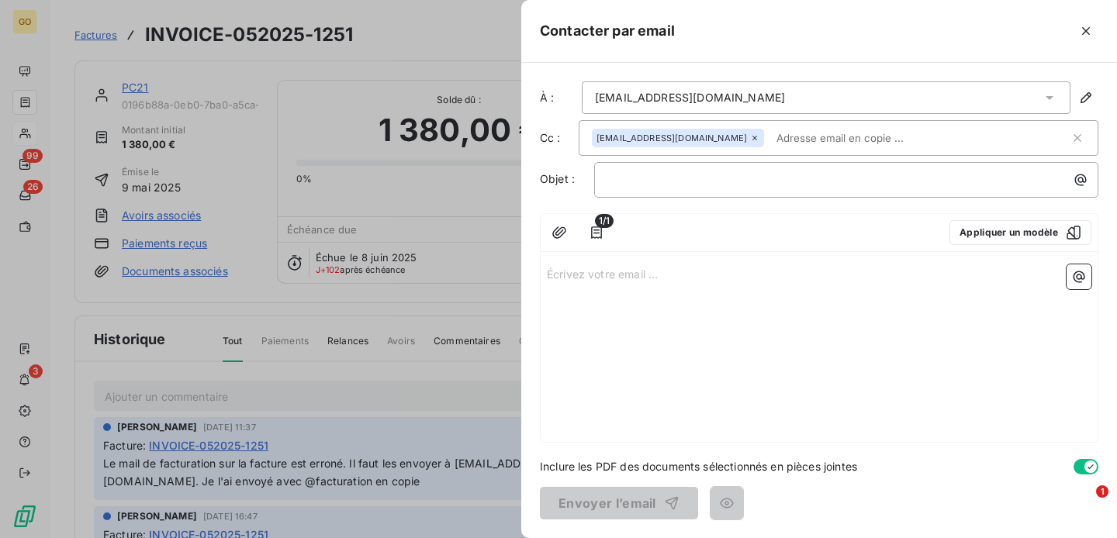
paste input "farid@pc21.fr"
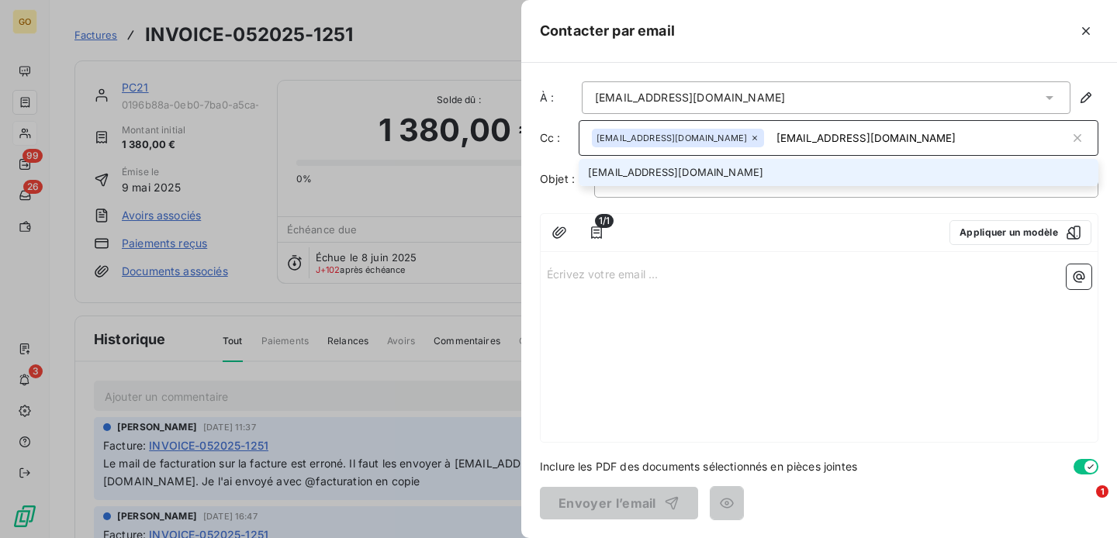
type input "farid@pc21.fr"
click at [756, 168] on li "farid@pc21.fr" at bounding box center [839, 172] width 520 height 27
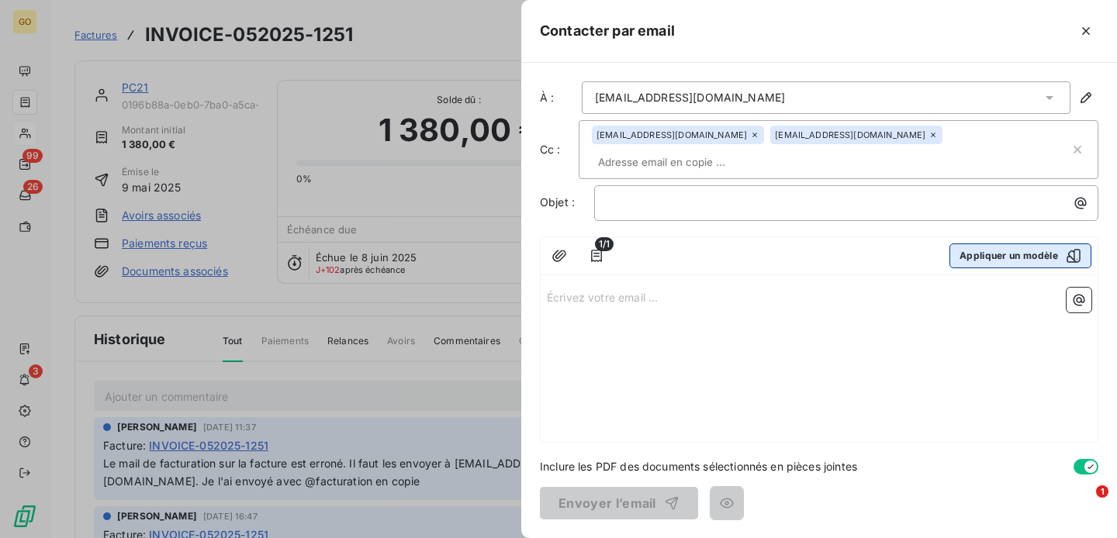
click at [1020, 244] on button "Appliquer un modèle" at bounding box center [1021, 256] width 142 height 25
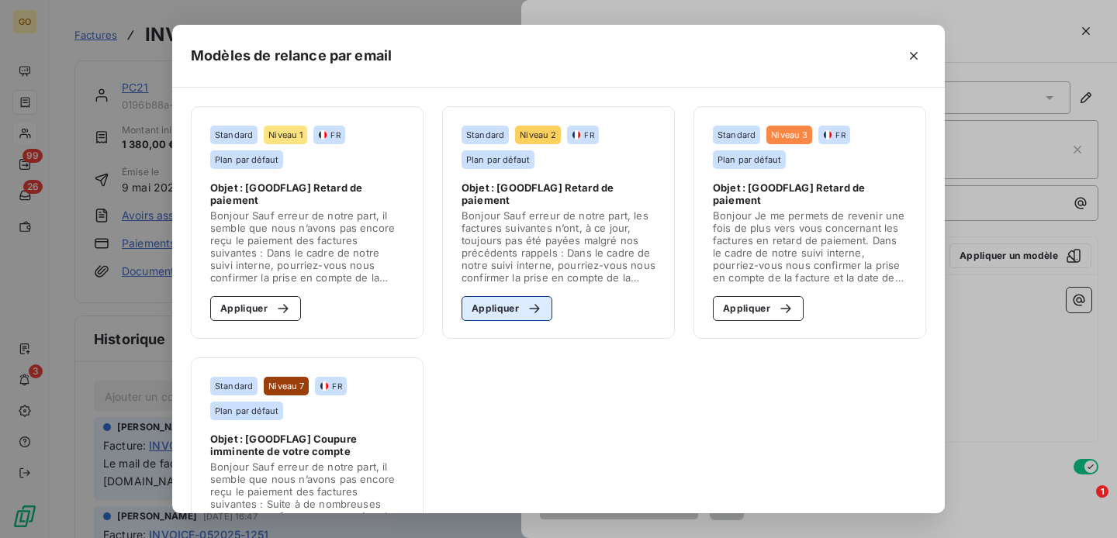
click at [511, 311] on button "Appliquer" at bounding box center [507, 308] width 91 height 25
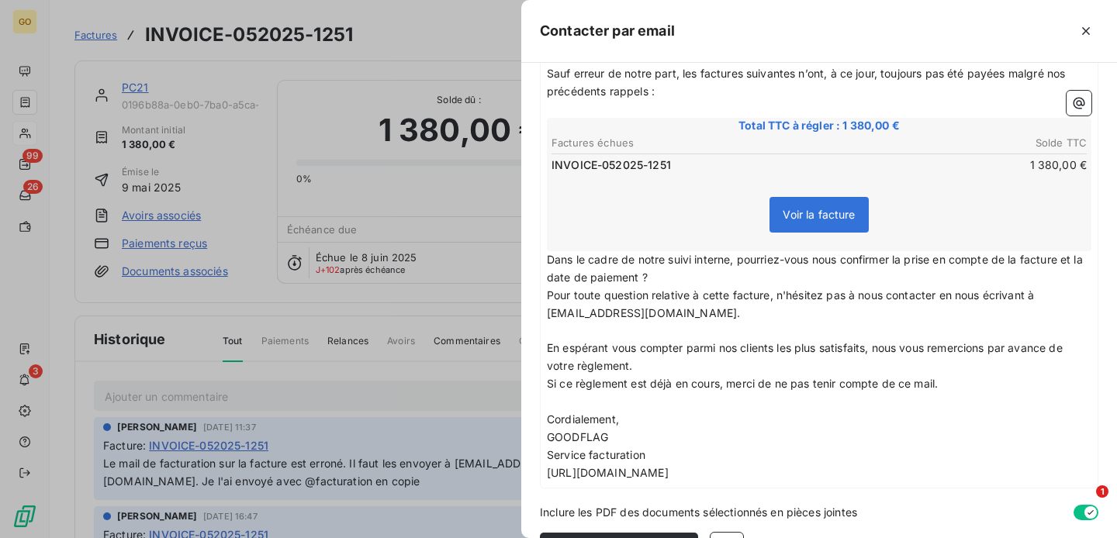
scroll to position [281, 0]
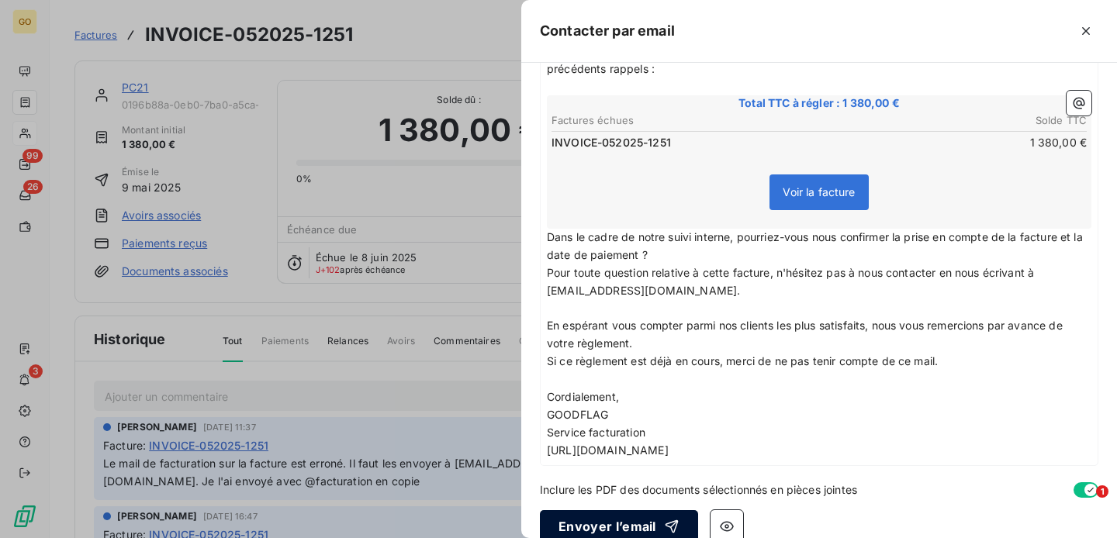
click at [618, 510] on button "Envoyer l’email" at bounding box center [619, 526] width 158 height 33
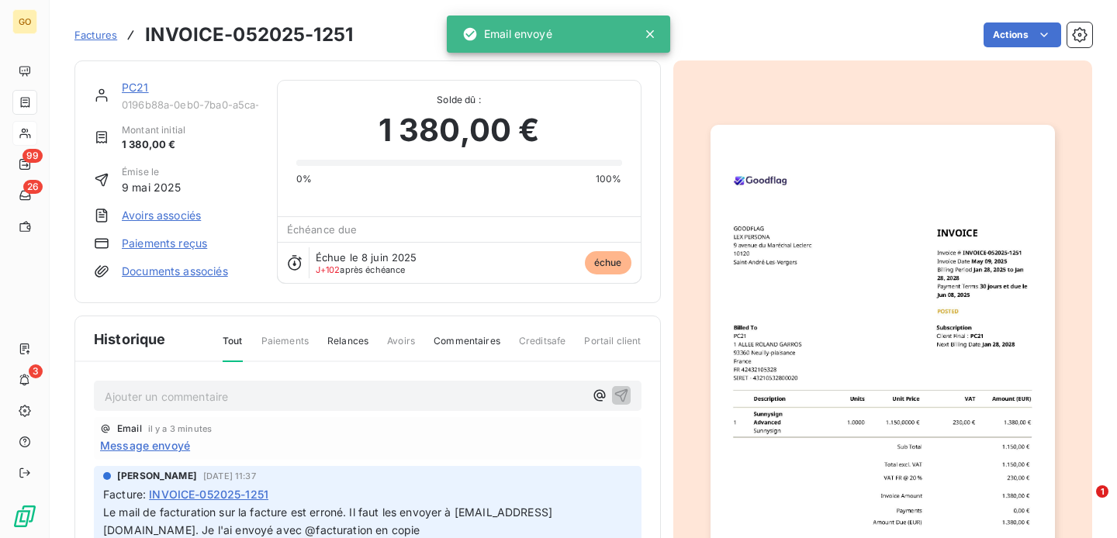
click at [98, 43] on div "Factures INVOICE-052025-1251" at bounding box center [213, 35] width 279 height 28
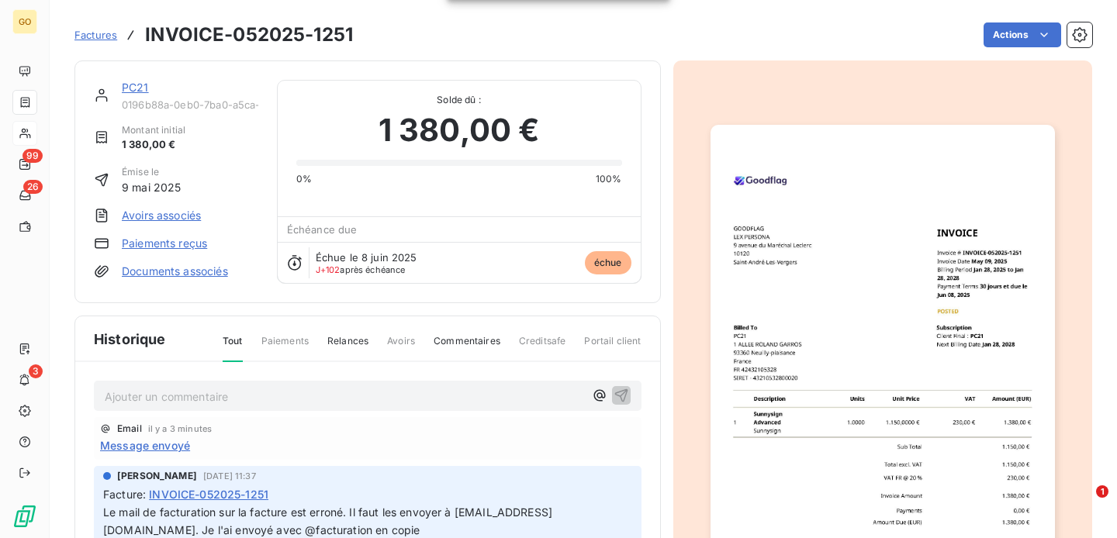
click at [95, 33] on span "Factures" at bounding box center [95, 35] width 43 height 12
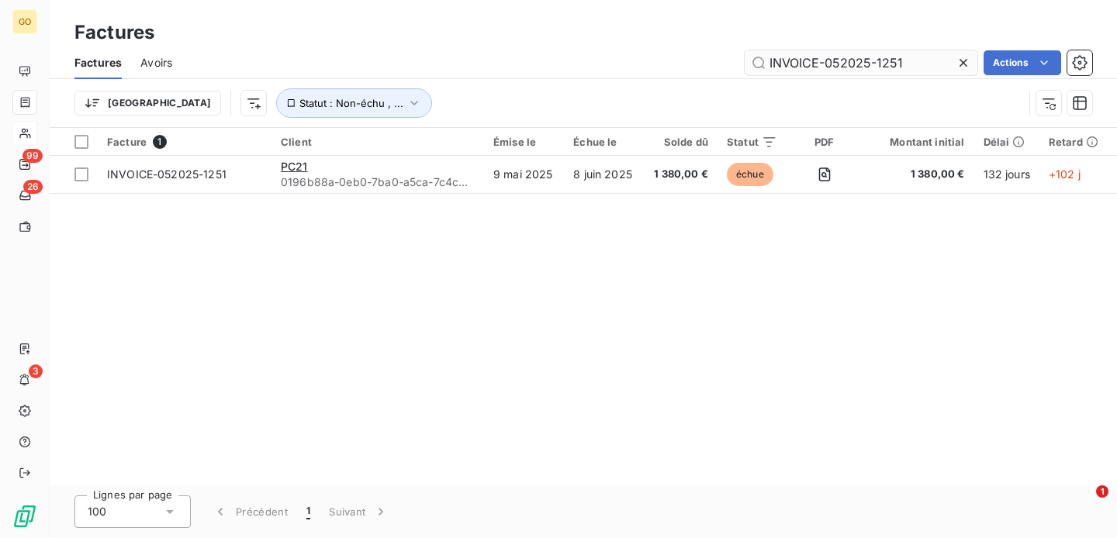
click at [876, 63] on input "INVOICE-052025-1251" at bounding box center [861, 62] width 233 height 25
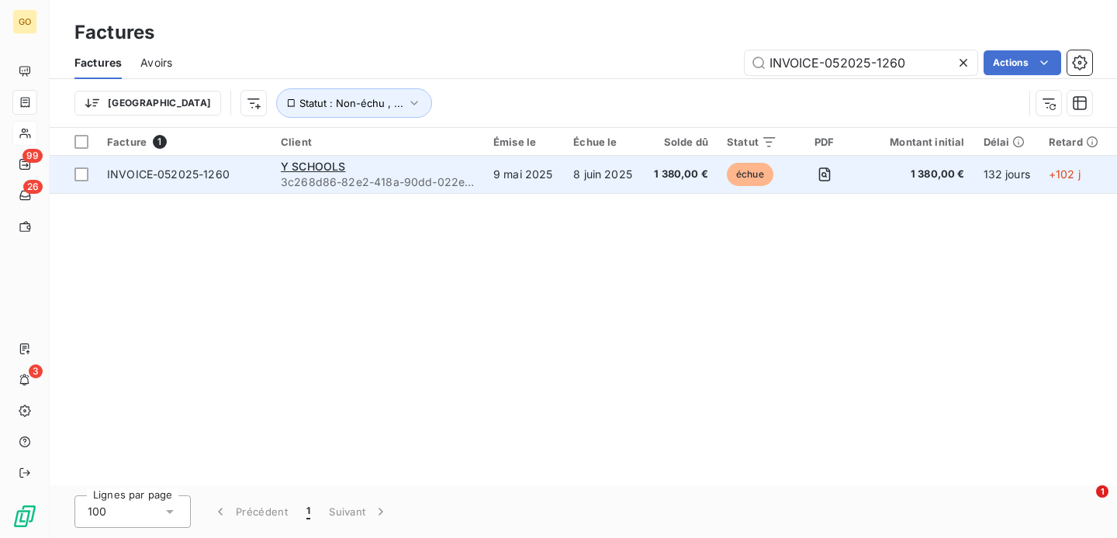
type input "INVOICE-052025-1260"
click at [157, 182] on td "INVOICE-052025-1260" at bounding box center [185, 174] width 174 height 37
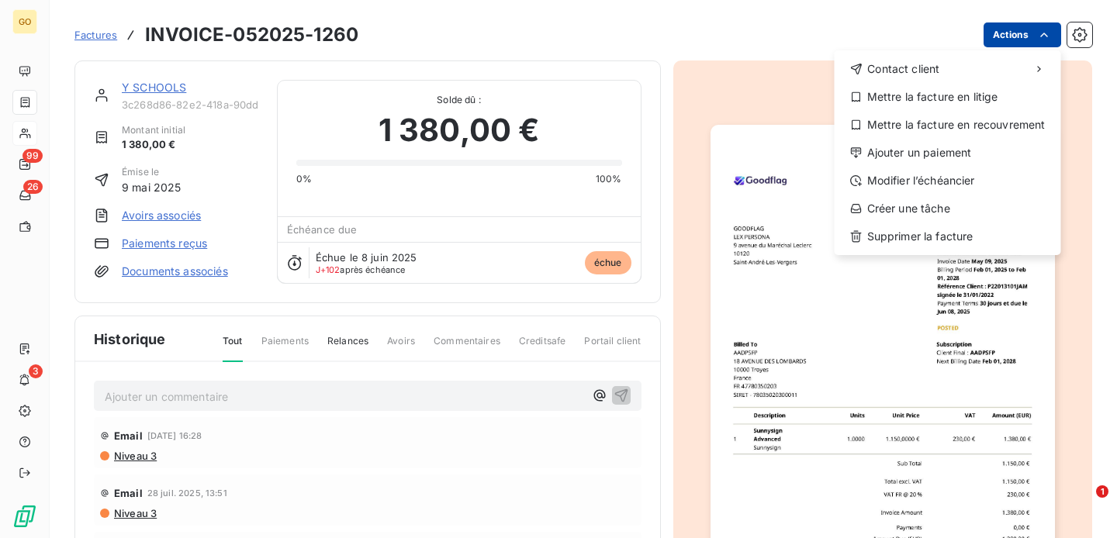
click at [1021, 29] on html "GO 99 26 3 Factures INVOICE-052025-1260 Actions Contact client Mettre la factur…" at bounding box center [558, 269] width 1117 height 538
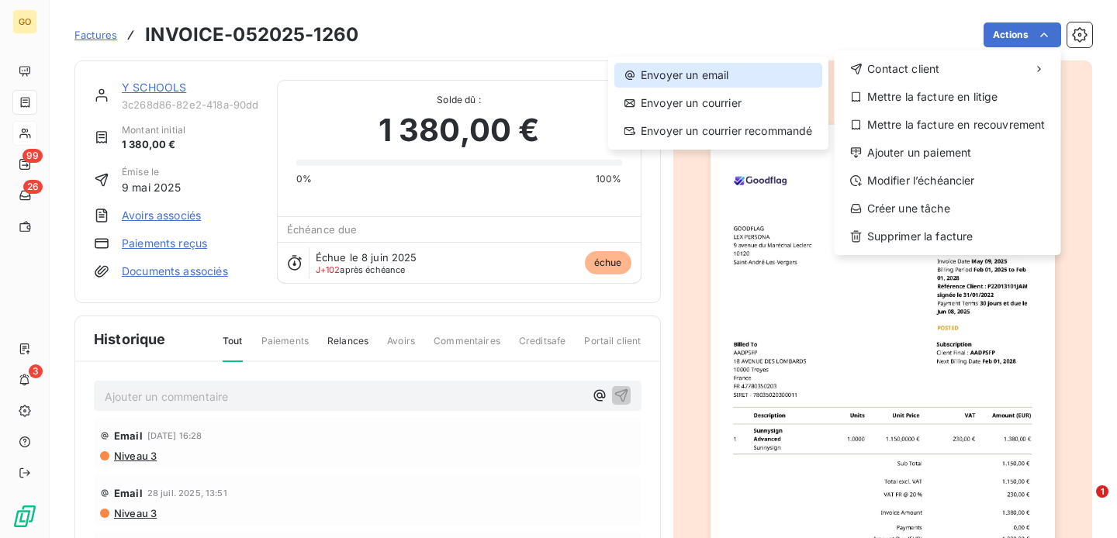
click at [750, 78] on div "Envoyer un email" at bounding box center [718, 75] width 208 height 25
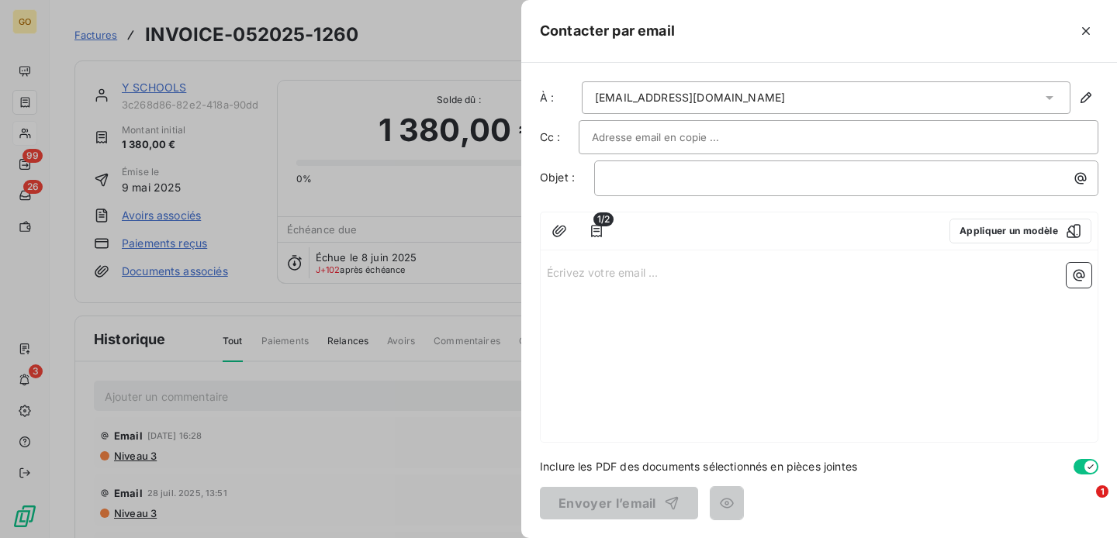
click at [704, 137] on input "text" at bounding box center [675, 137] width 167 height 23
paste input "comptabilite@yschools.fr <comptabilite@yschools.fr>"
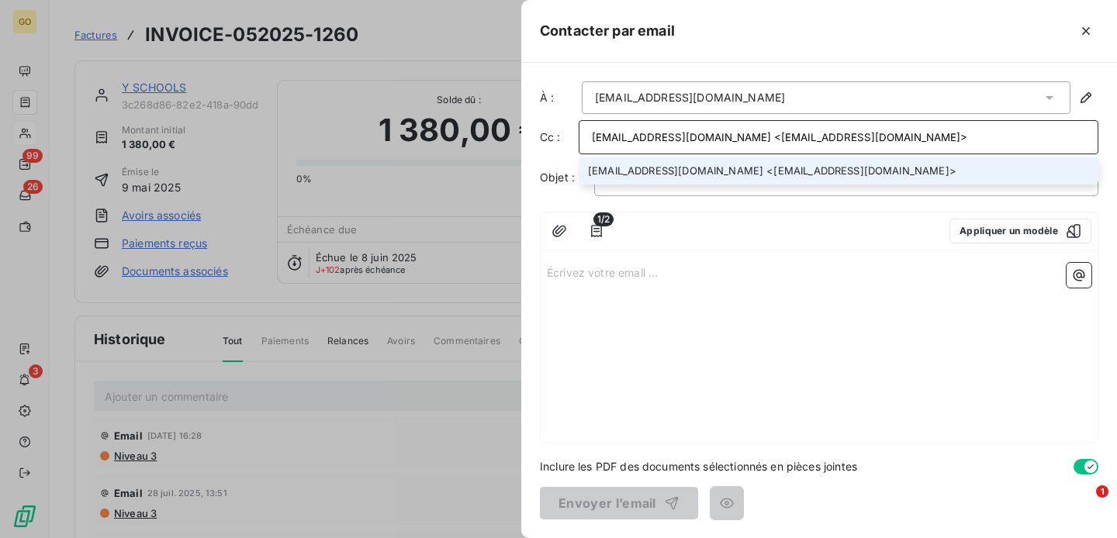
type input "comptabilite@yschools.fr <comptabilite@yschools.fr>"
click at [702, 171] on li "comptabilite@yschools.fr <comptabilite@yschools.fr>" at bounding box center [839, 170] width 520 height 27
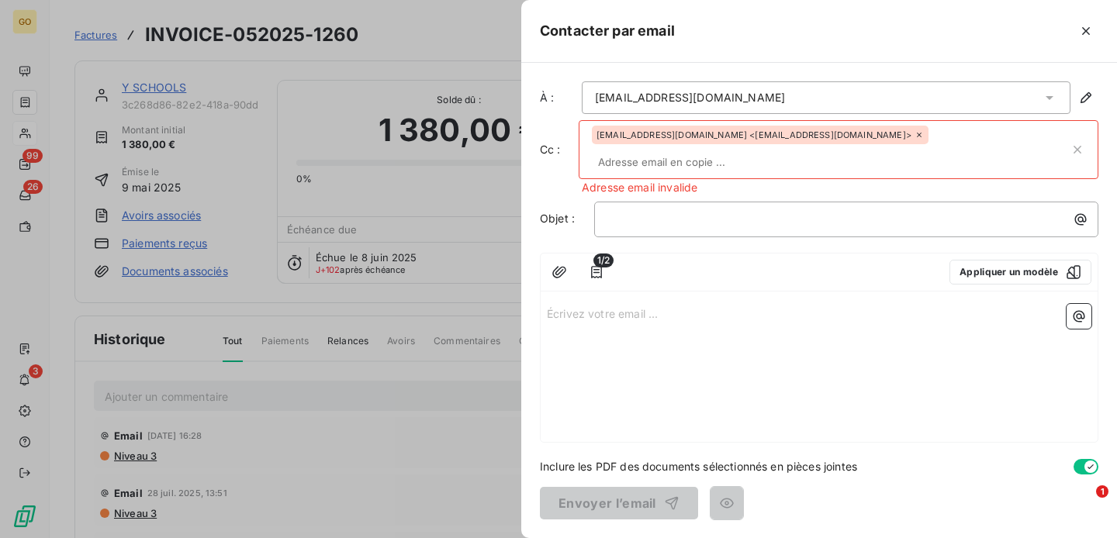
click at [915, 134] on icon at bounding box center [919, 134] width 9 height 9
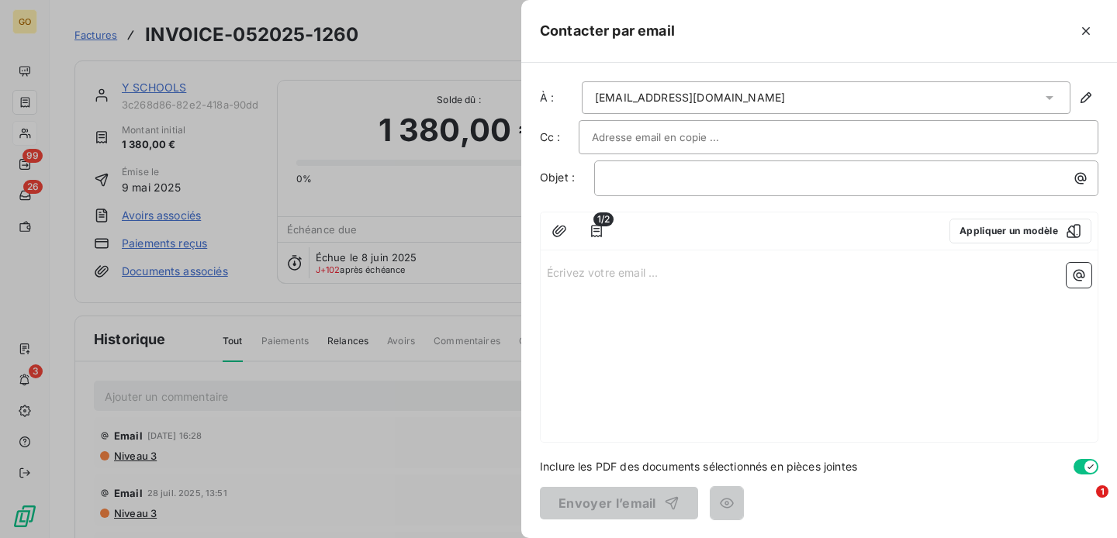
paste input "comptabilite@yschools.fr <comptabilite@yschools.fr>"
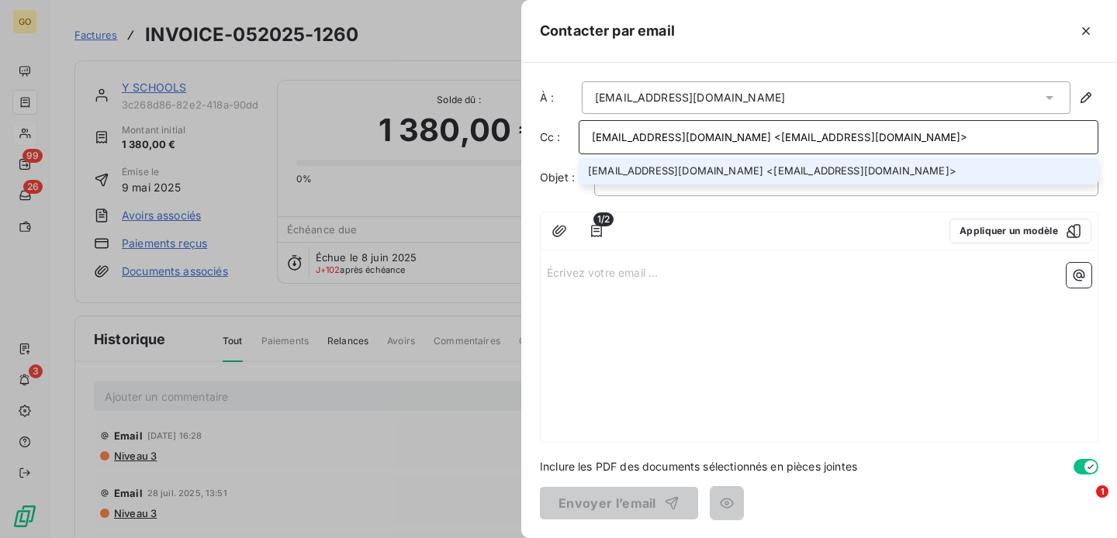
drag, startPoint x: 727, startPoint y: 134, endPoint x: 573, endPoint y: 133, distance: 153.6
click at [573, 133] on div "Cc : comptabilite@yschools.fr <comptabilite@yschools.fr> comptabilite@yschools.…" at bounding box center [819, 137] width 559 height 34
click at [749, 140] on input "comptabilite@yschools.fr>" at bounding box center [838, 137] width 493 height 23
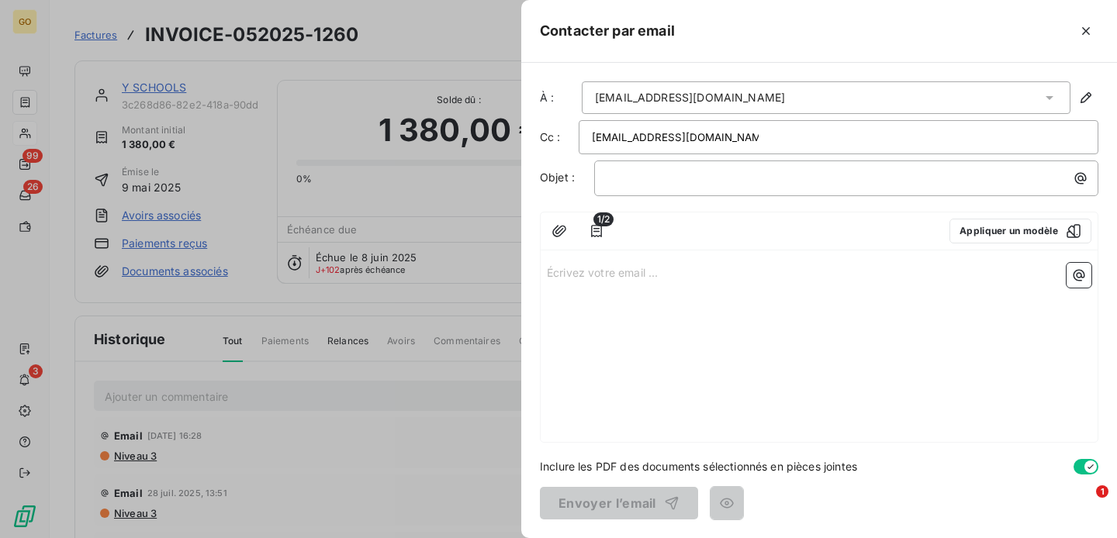
click at [740, 137] on div "comptabilite@yschools.fr>" at bounding box center [838, 137] width 493 height 23
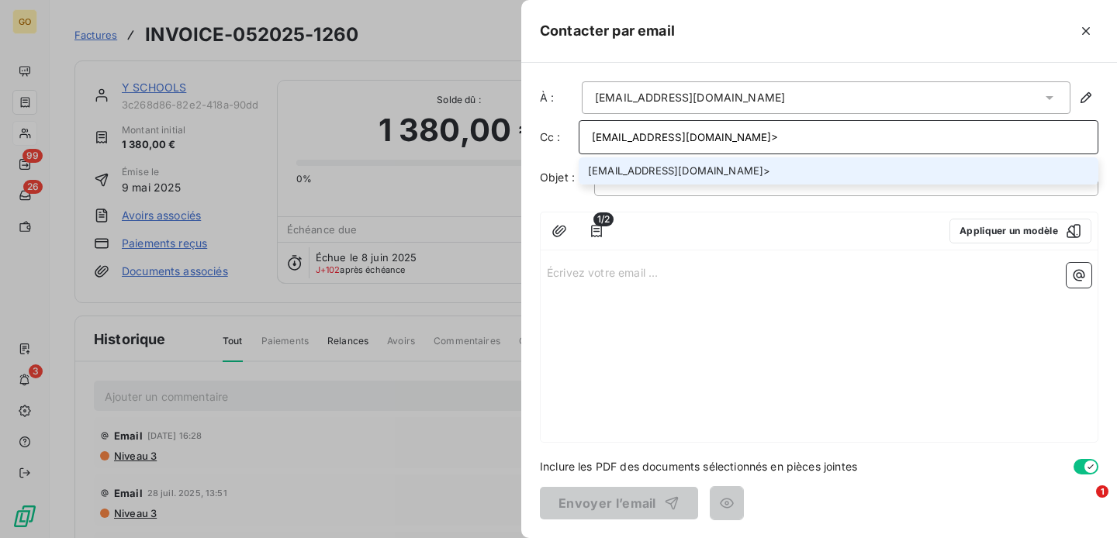
type input "comptabilite@yschools.fr"
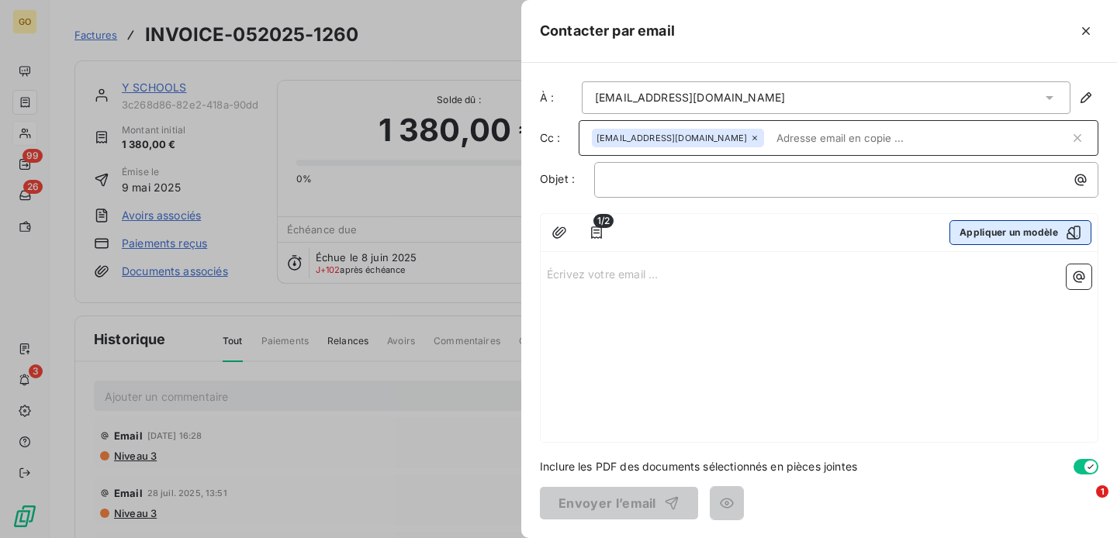
click at [1030, 237] on button "Appliquer un modèle" at bounding box center [1021, 232] width 142 height 25
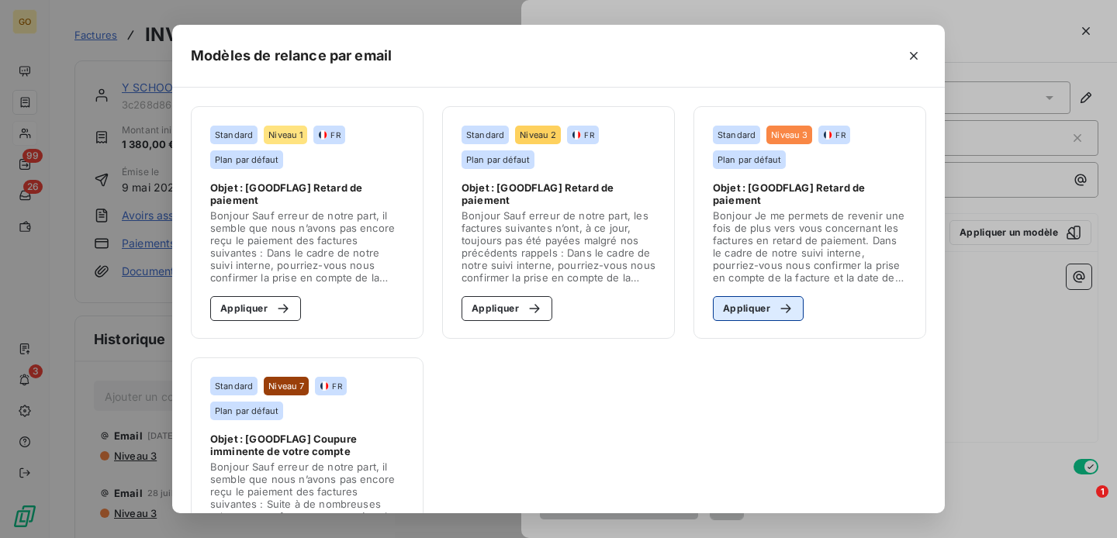
click at [774, 310] on div "button" at bounding box center [781, 309] width 23 height 16
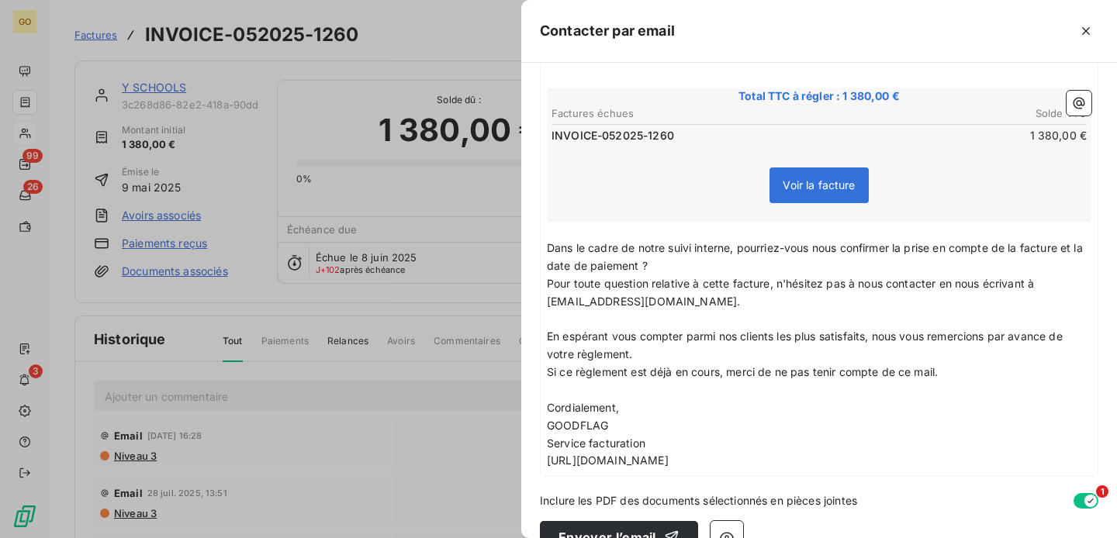
scroll to position [299, 0]
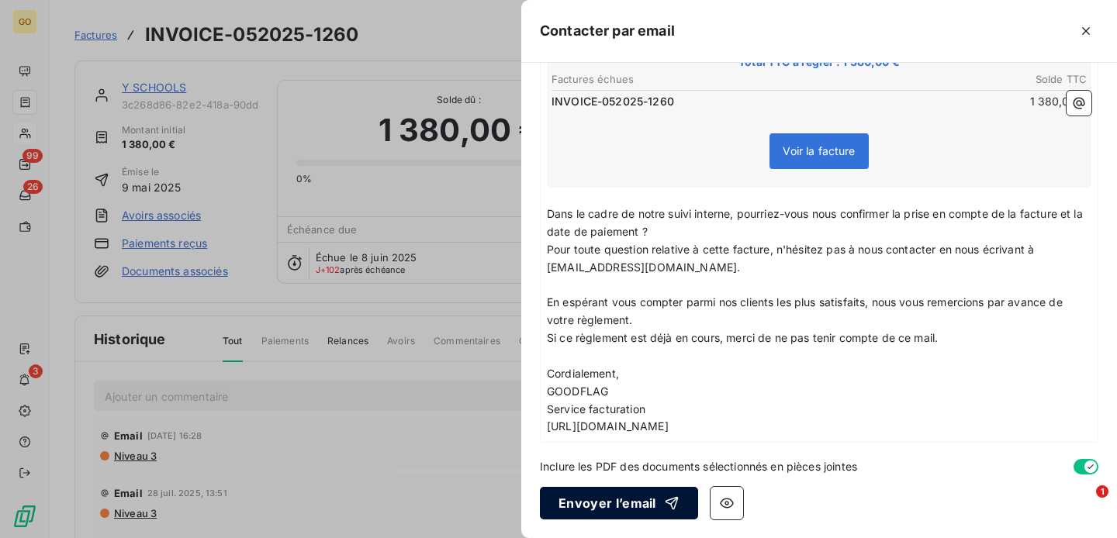
click at [618, 511] on button "Envoyer l’email" at bounding box center [619, 503] width 158 height 33
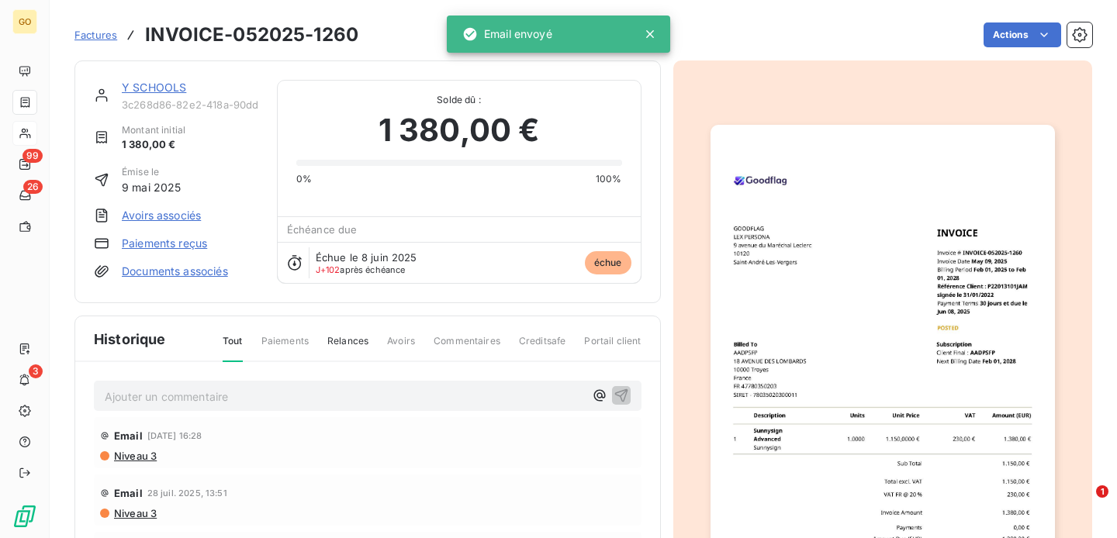
click at [101, 29] on span "Factures" at bounding box center [95, 35] width 43 height 12
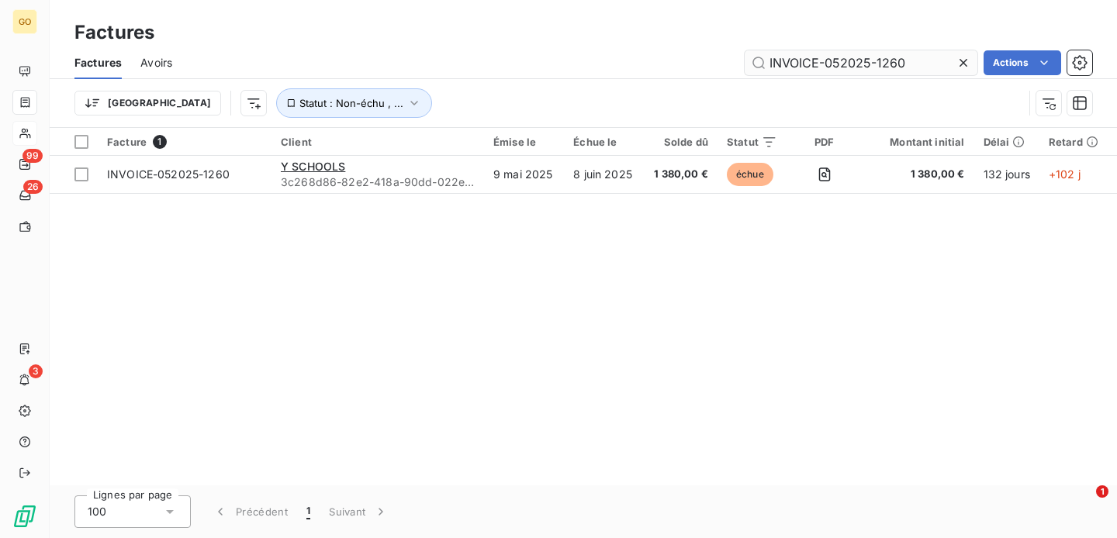
click at [822, 71] on input "INVOICE-052025-1260" at bounding box center [861, 62] width 233 height 25
click at [822, 70] on input "INVOICE-052025-1260" at bounding box center [861, 62] width 233 height 25
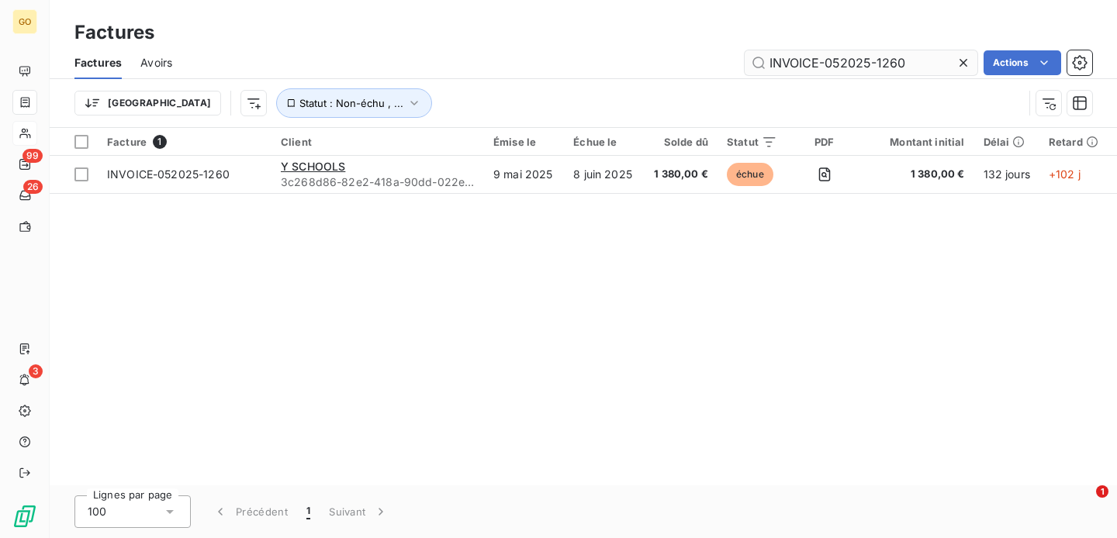
click at [822, 70] on input "INVOICE-052025-1260" at bounding box center [861, 62] width 233 height 25
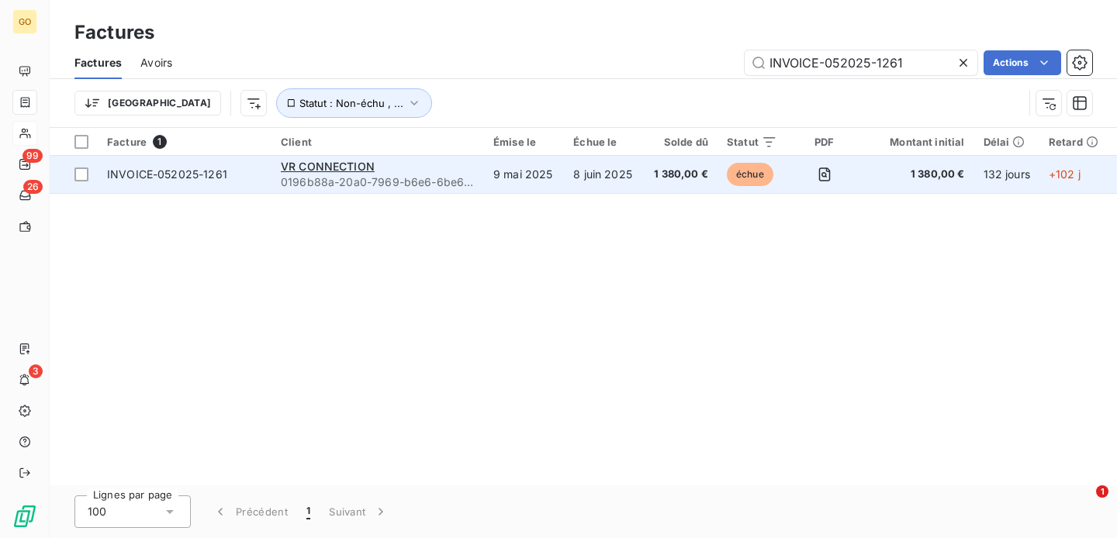
type input "INVOICE-052025-1261"
click at [524, 183] on td "9 mai 2025" at bounding box center [524, 174] width 80 height 37
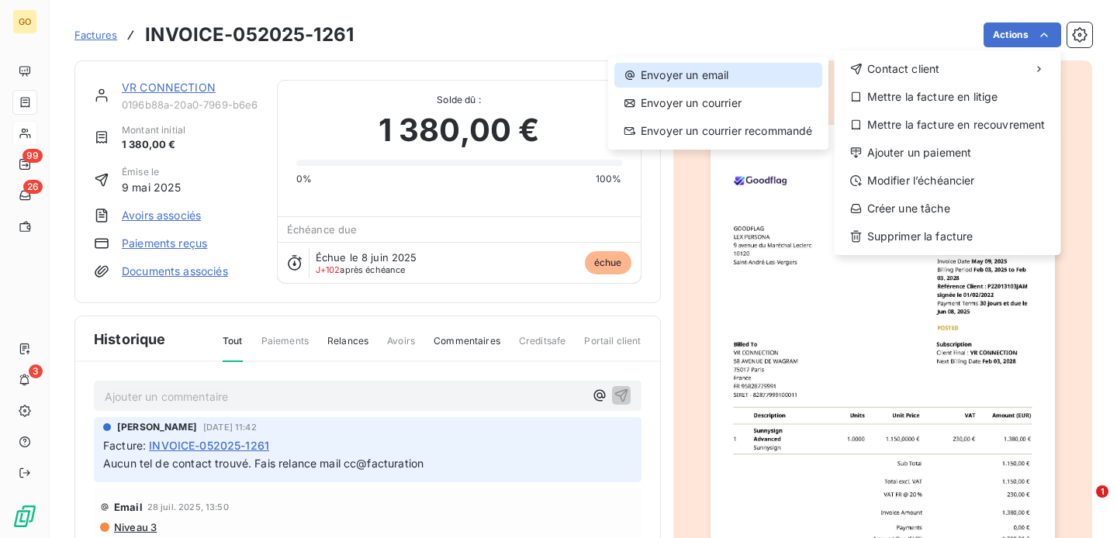
click at [723, 79] on div "Envoyer un email" at bounding box center [718, 75] width 208 height 25
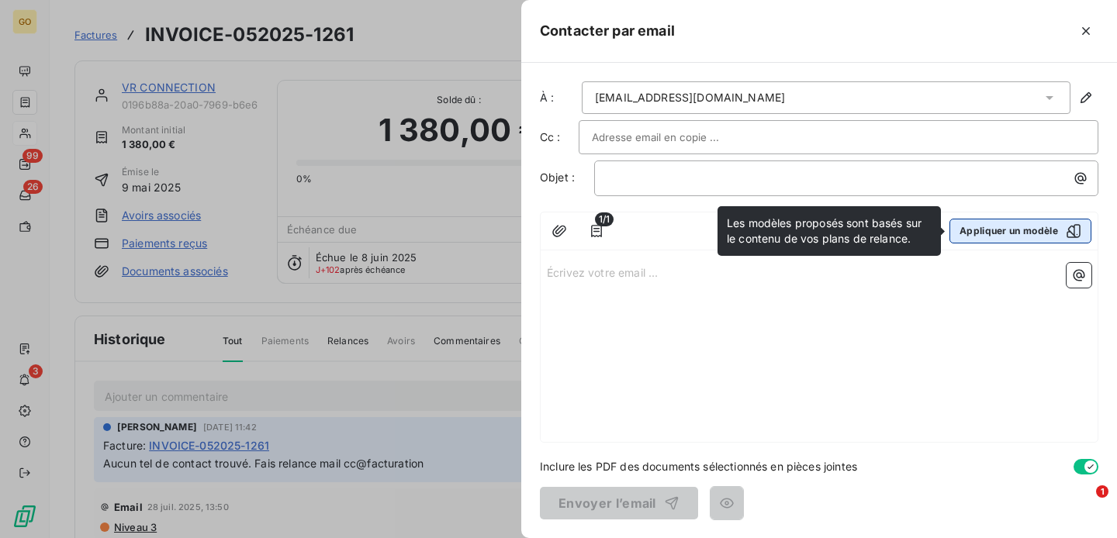
click at [1061, 239] on button "Appliquer un modèle" at bounding box center [1021, 231] width 142 height 25
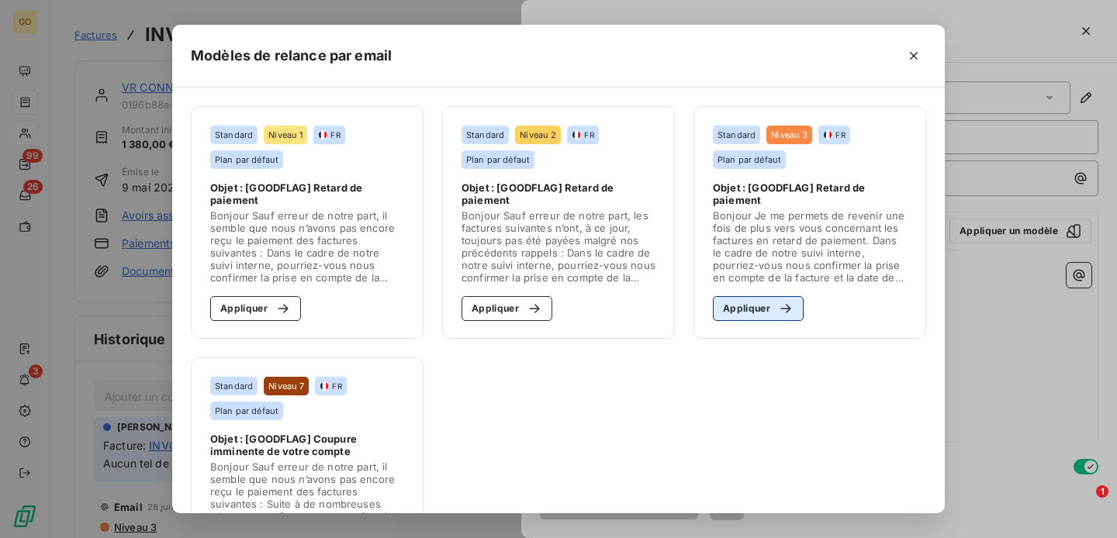
click at [770, 310] on div "button" at bounding box center [781, 309] width 23 height 16
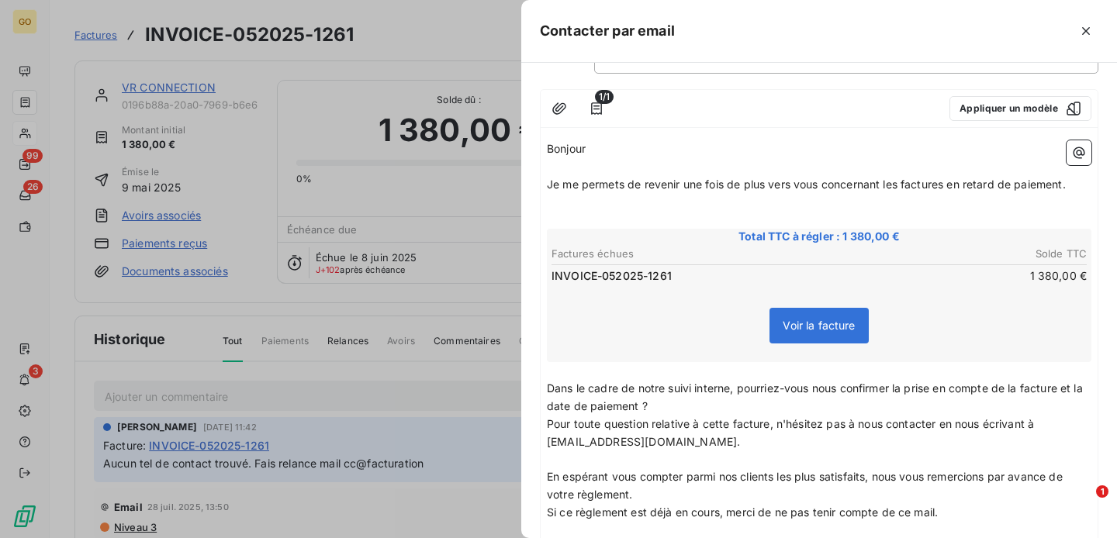
scroll to position [297, 0]
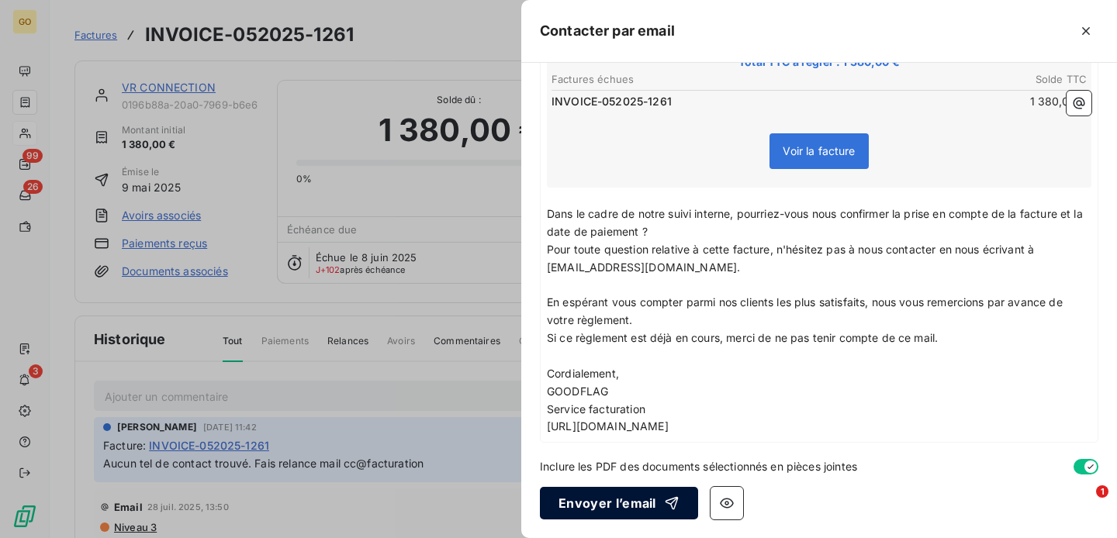
click at [628, 497] on button "Envoyer l’email" at bounding box center [619, 503] width 158 height 33
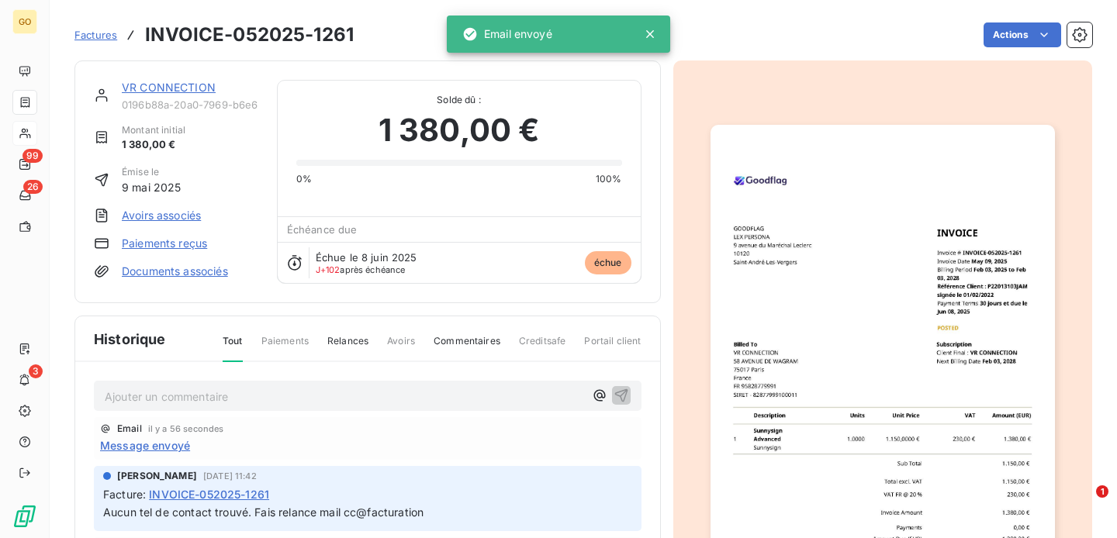
click at [104, 35] on span "Factures" at bounding box center [95, 35] width 43 height 12
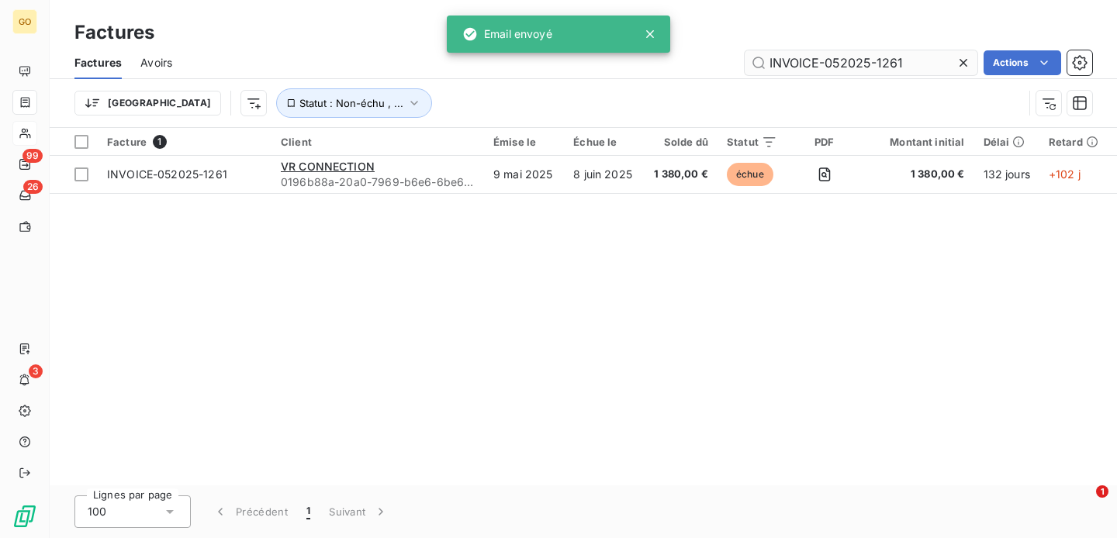
click at [891, 61] on input "INVOICE-052025-1261" at bounding box center [861, 62] width 233 height 25
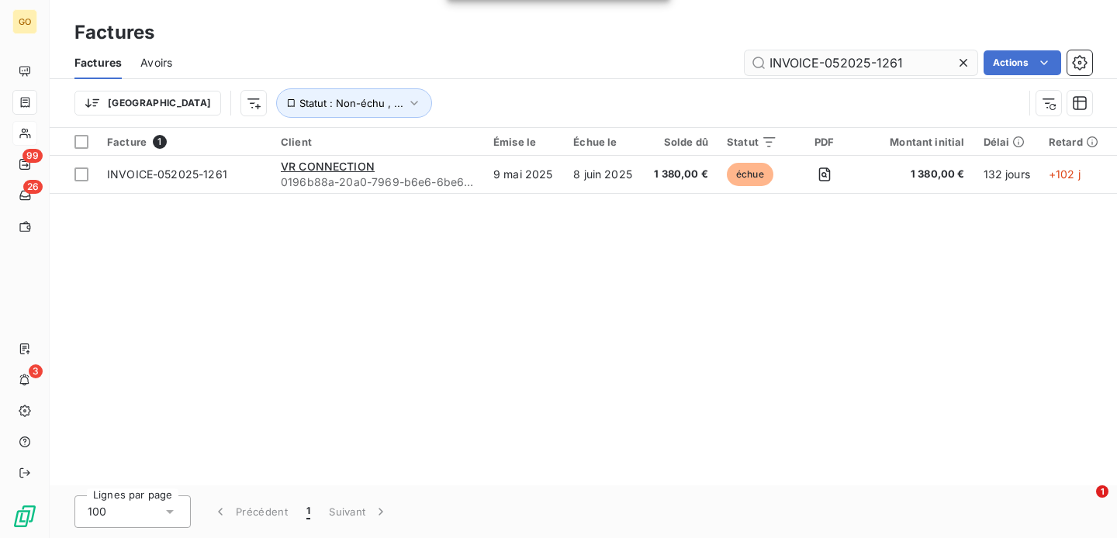
click at [891, 61] on input "INVOICE-052025-1261" at bounding box center [861, 62] width 233 height 25
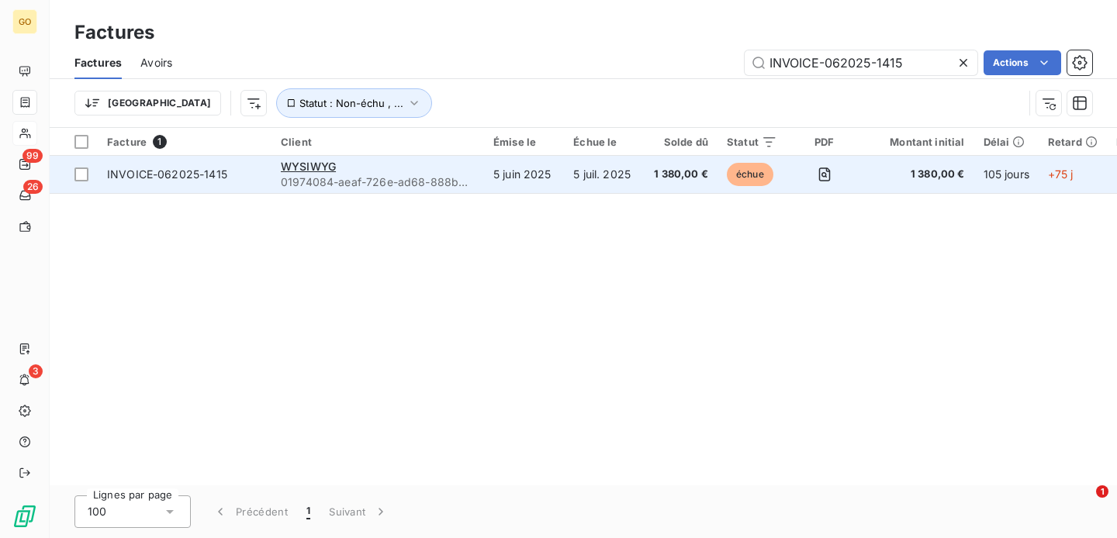
type input "INVOICE-062025-1415"
click at [164, 173] on span "INVOICE-062025-1415" at bounding box center [167, 174] width 120 height 13
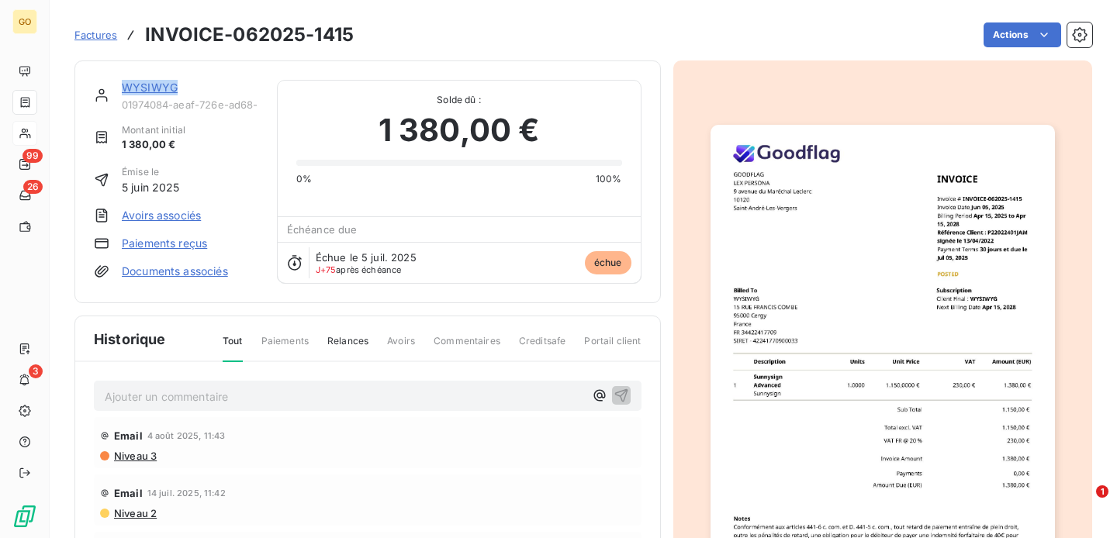
drag, startPoint x: 180, startPoint y: 86, endPoint x: 120, endPoint y: 87, distance: 59.7
click at [120, 87] on div "WYSIWYG 01974084-aeaf-726e-ad68-888bd9e512e5" at bounding box center [176, 95] width 164 height 31
copy link "WYSIWYG"
